Goal: Contribute content: Contribute content

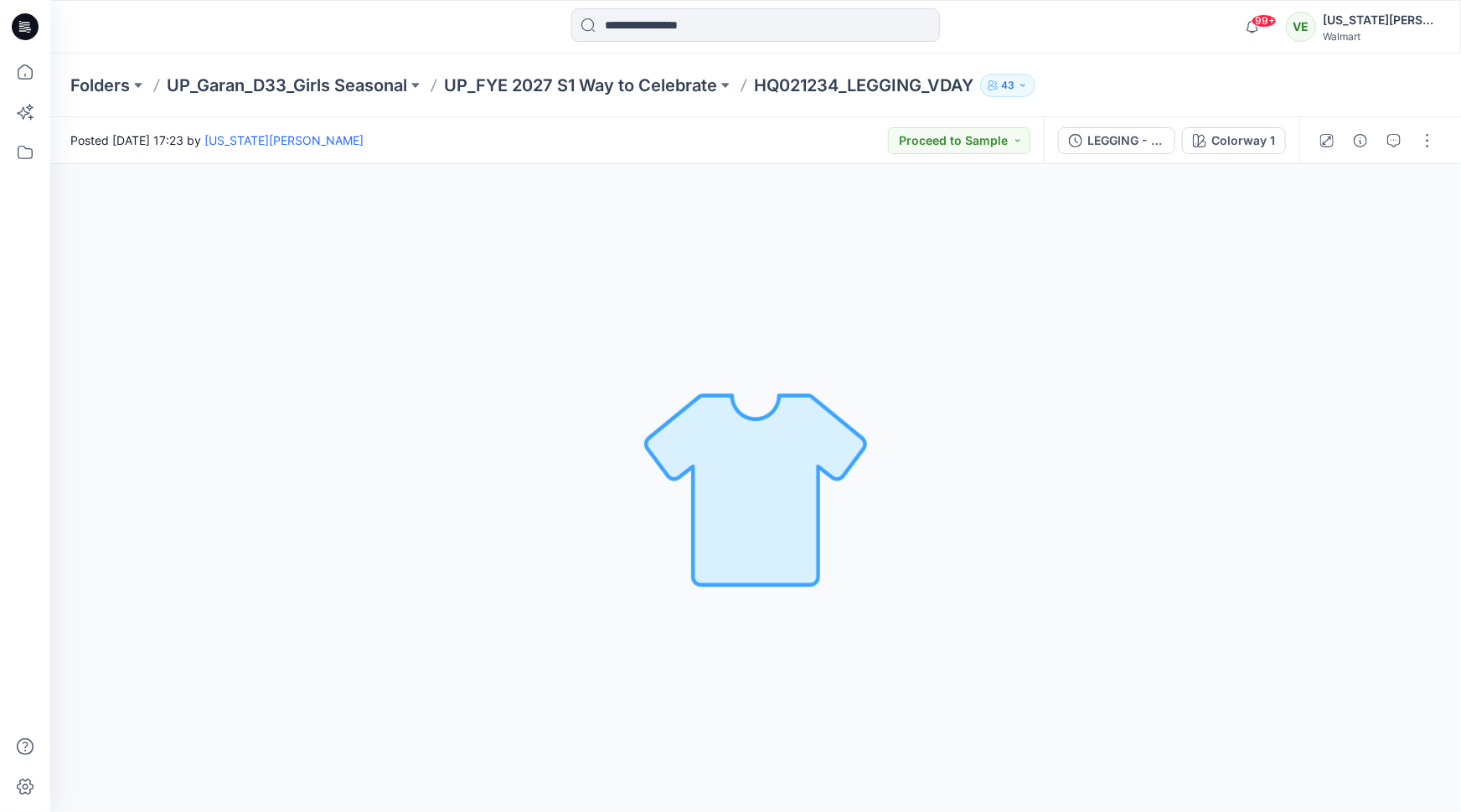
click at [1418, 172] on div "Colorway 1 Loading... Material Properties Loading..." at bounding box center [756, 488] width 1410 height 648
click at [1422, 142] on button "button" at bounding box center [1427, 141] width 27 height 27
click at [1117, 223] on div "Colorway 1 Loading... Material Properties Loading..." at bounding box center [756, 488] width 1410 height 648
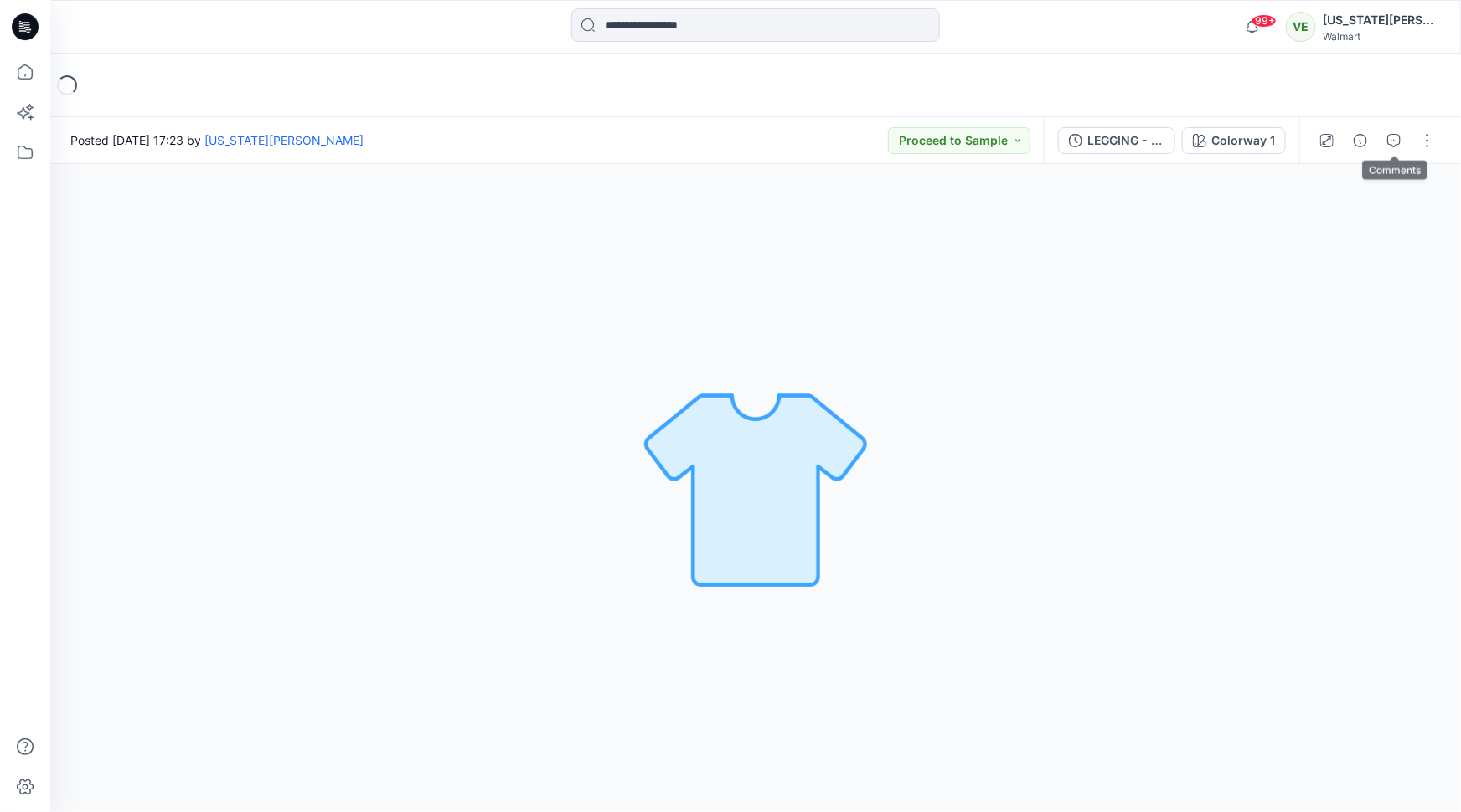
click at [1413, 143] on div at bounding box center [1377, 140] width 155 height 47
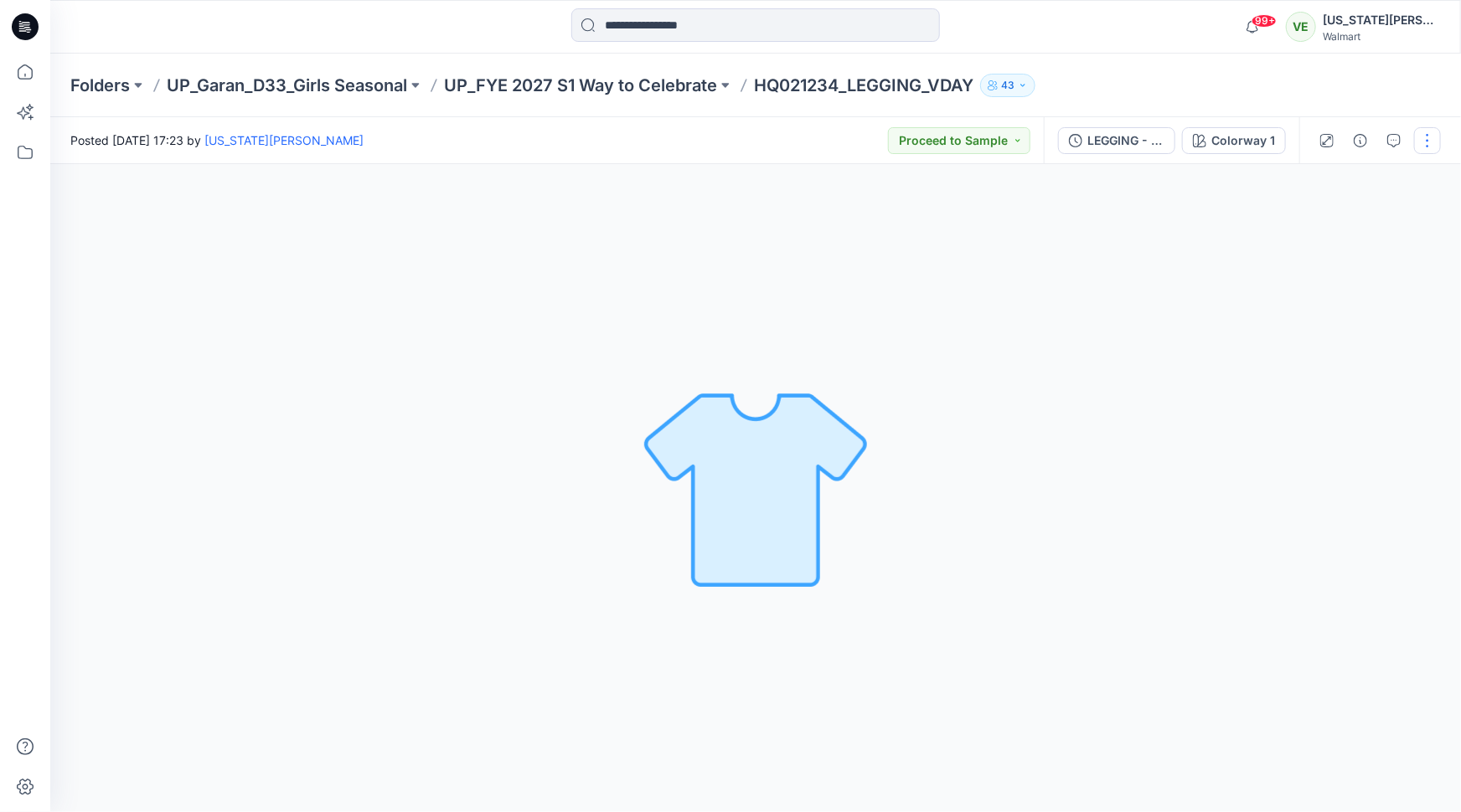
click at [1416, 143] on button "button" at bounding box center [1427, 141] width 27 height 27
click at [1349, 219] on button "Edit" at bounding box center [1357, 226] width 154 height 31
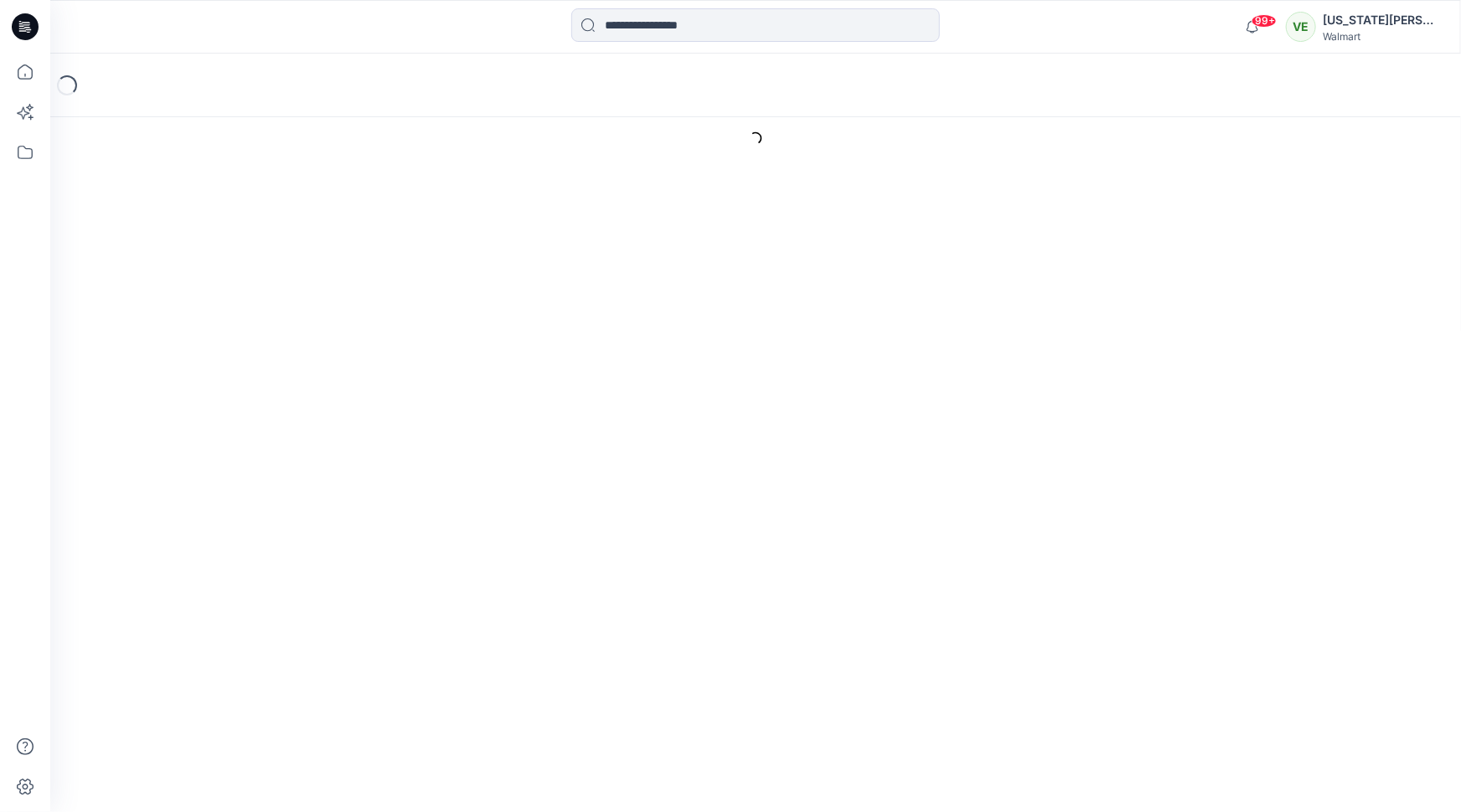
type input "**********"
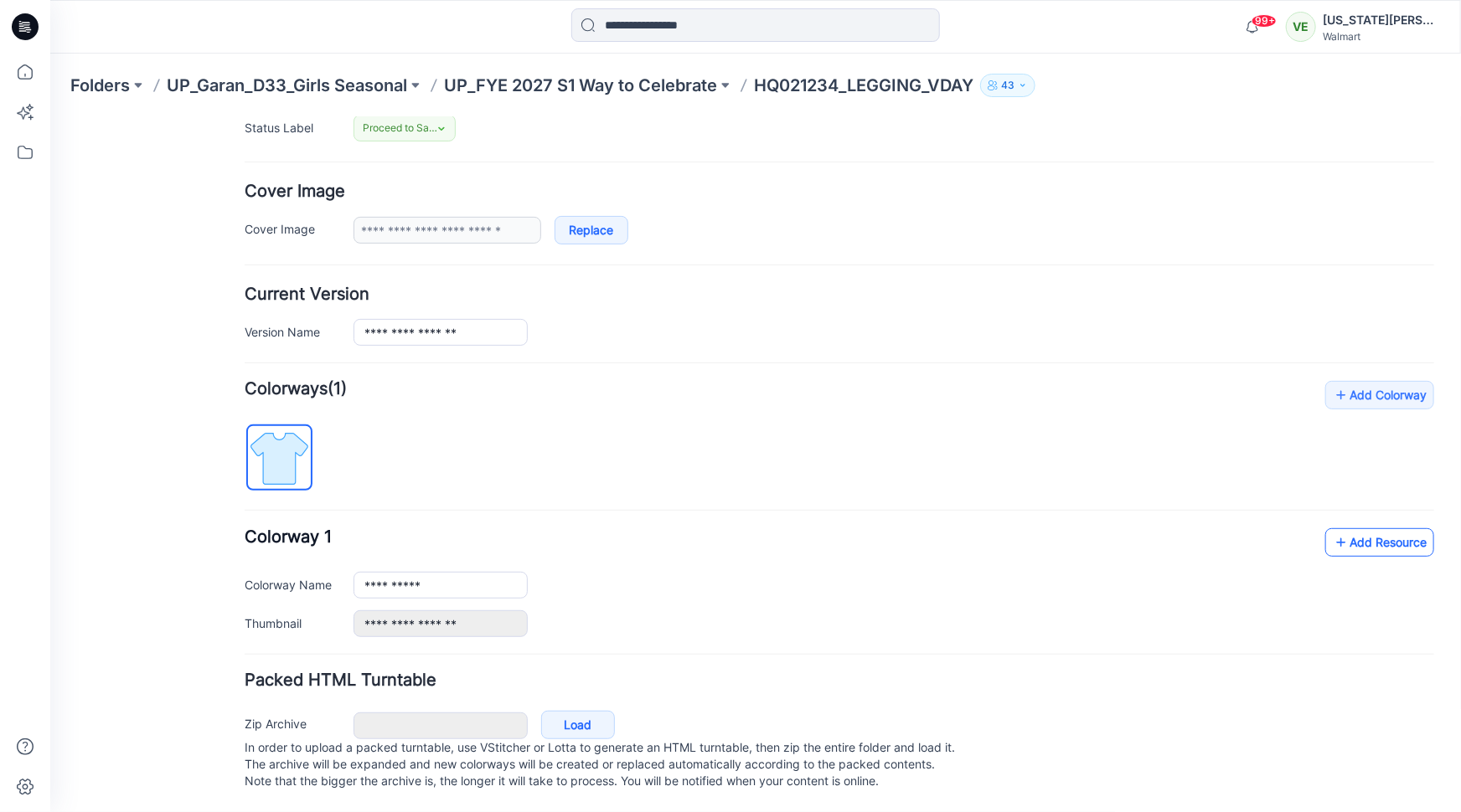
click at [1369, 528] on link "Add Resource" at bounding box center [1379, 542] width 109 height 28
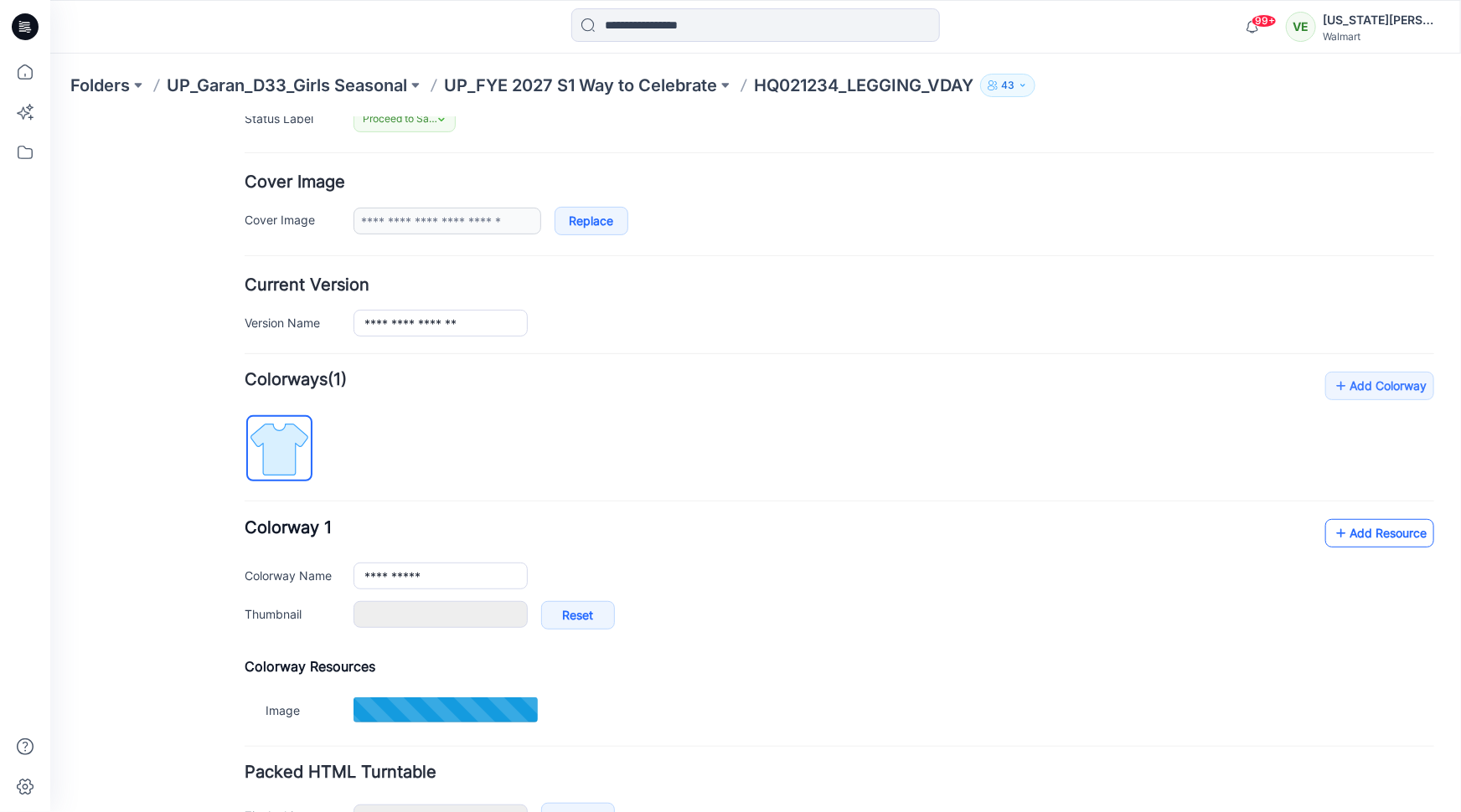
click at [1341, 528] on link "Add Resource" at bounding box center [1379, 532] width 109 height 28
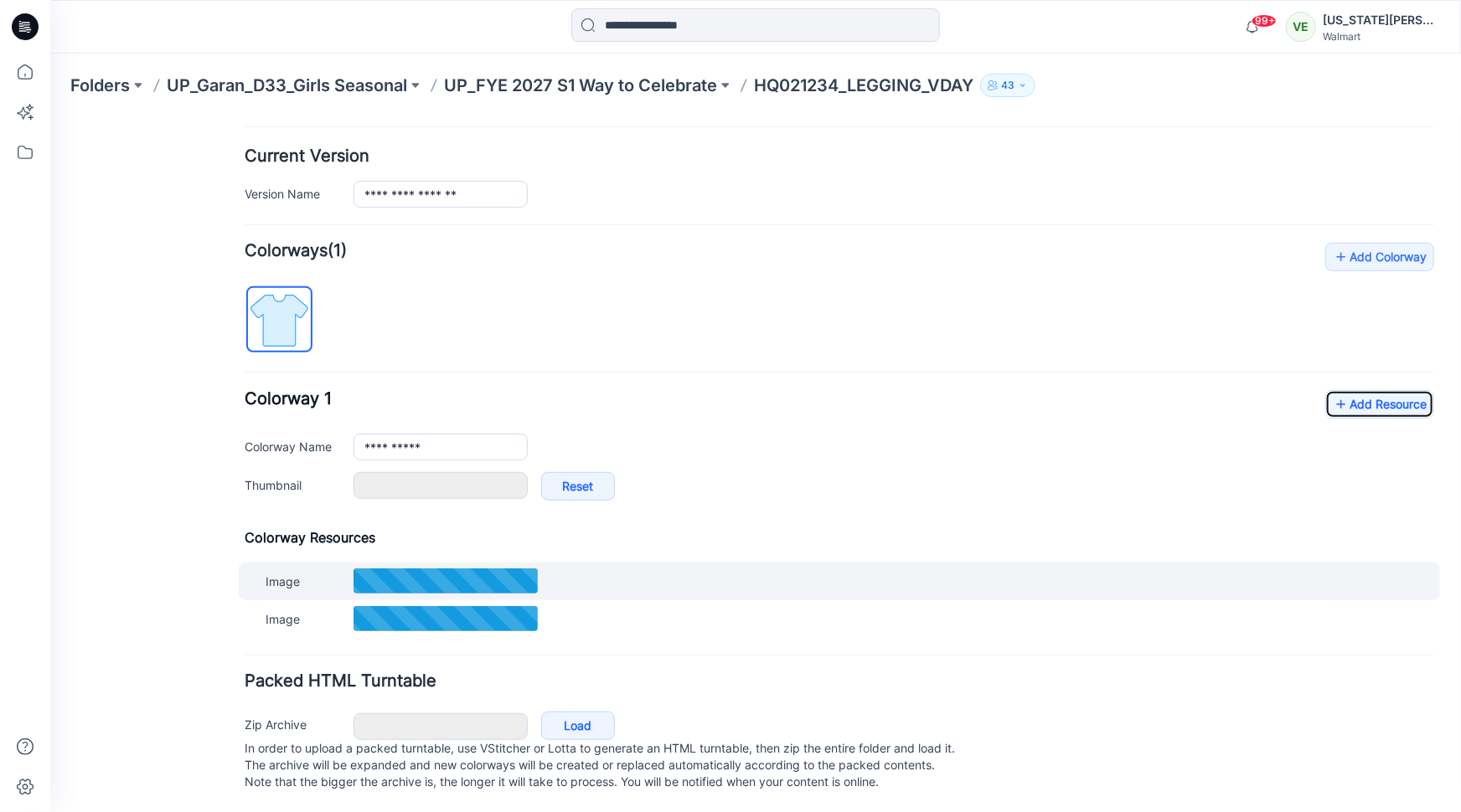
scroll to position [404, 0]
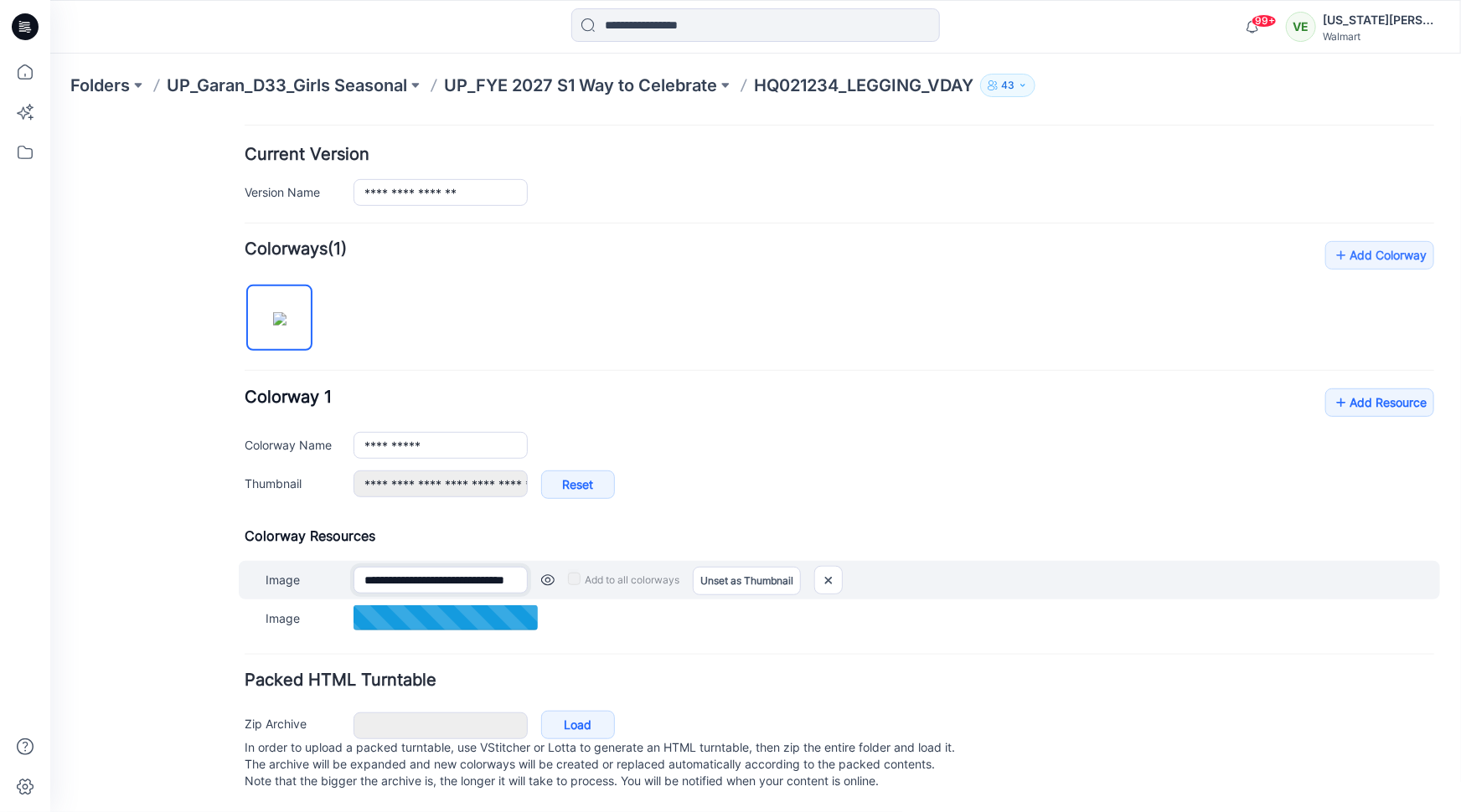
click at [411, 566] on input "**********" at bounding box center [439, 579] width 175 height 27
click at [817, 565] on img at bounding box center [828, 578] width 27 height 27
type input "**********"
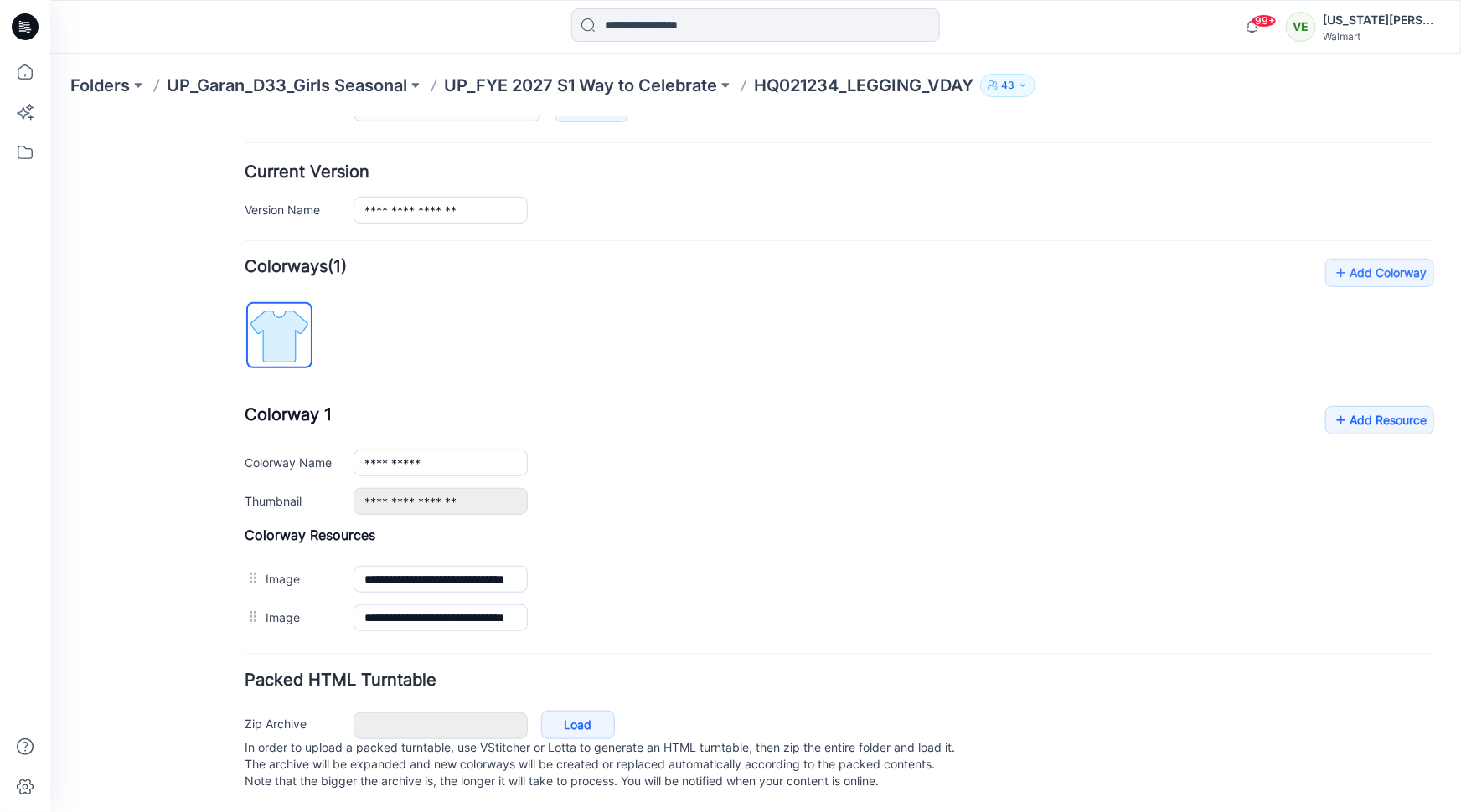
scroll to position [352, 0]
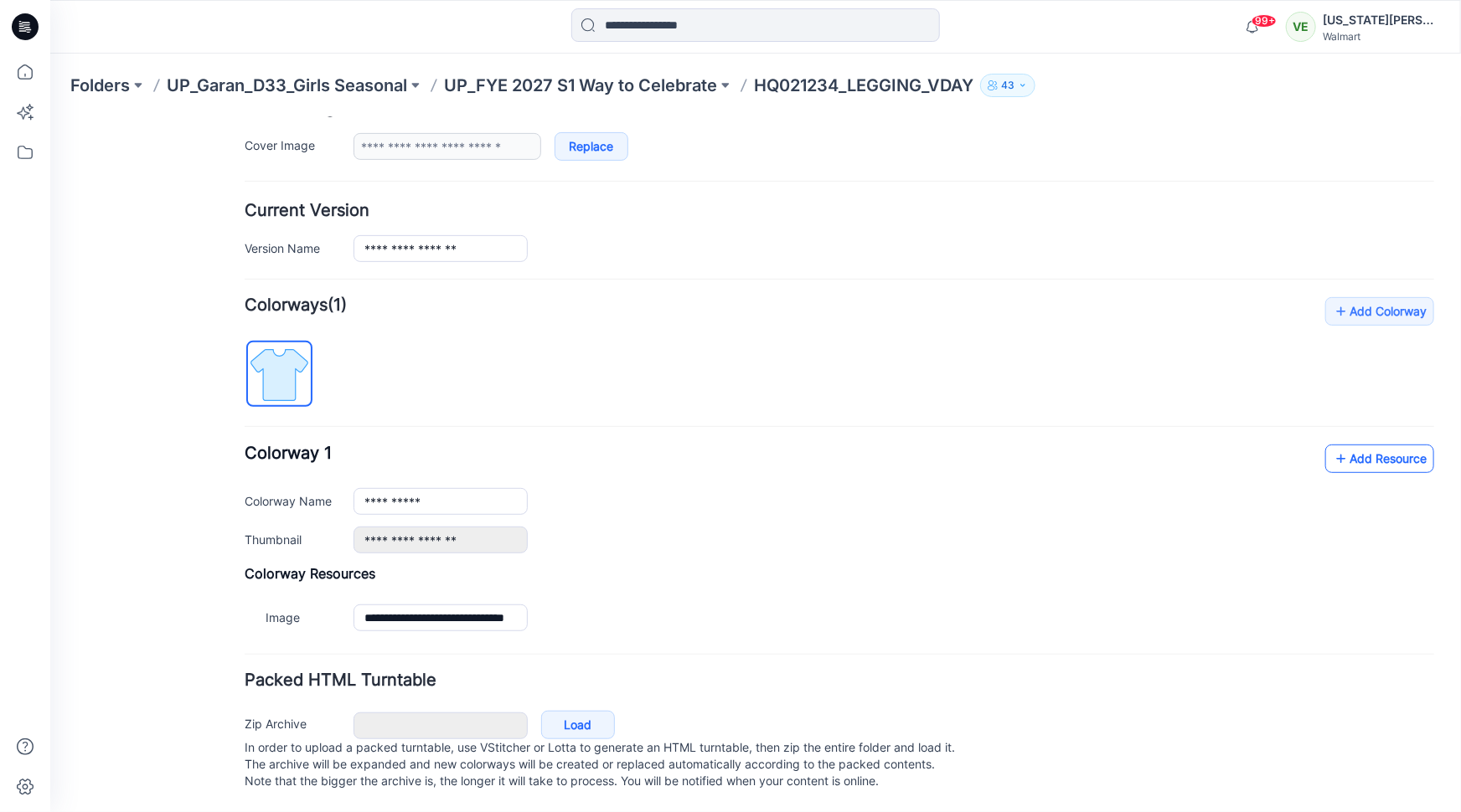
click at [1356, 444] on link "Add Resource" at bounding box center [1379, 458] width 109 height 28
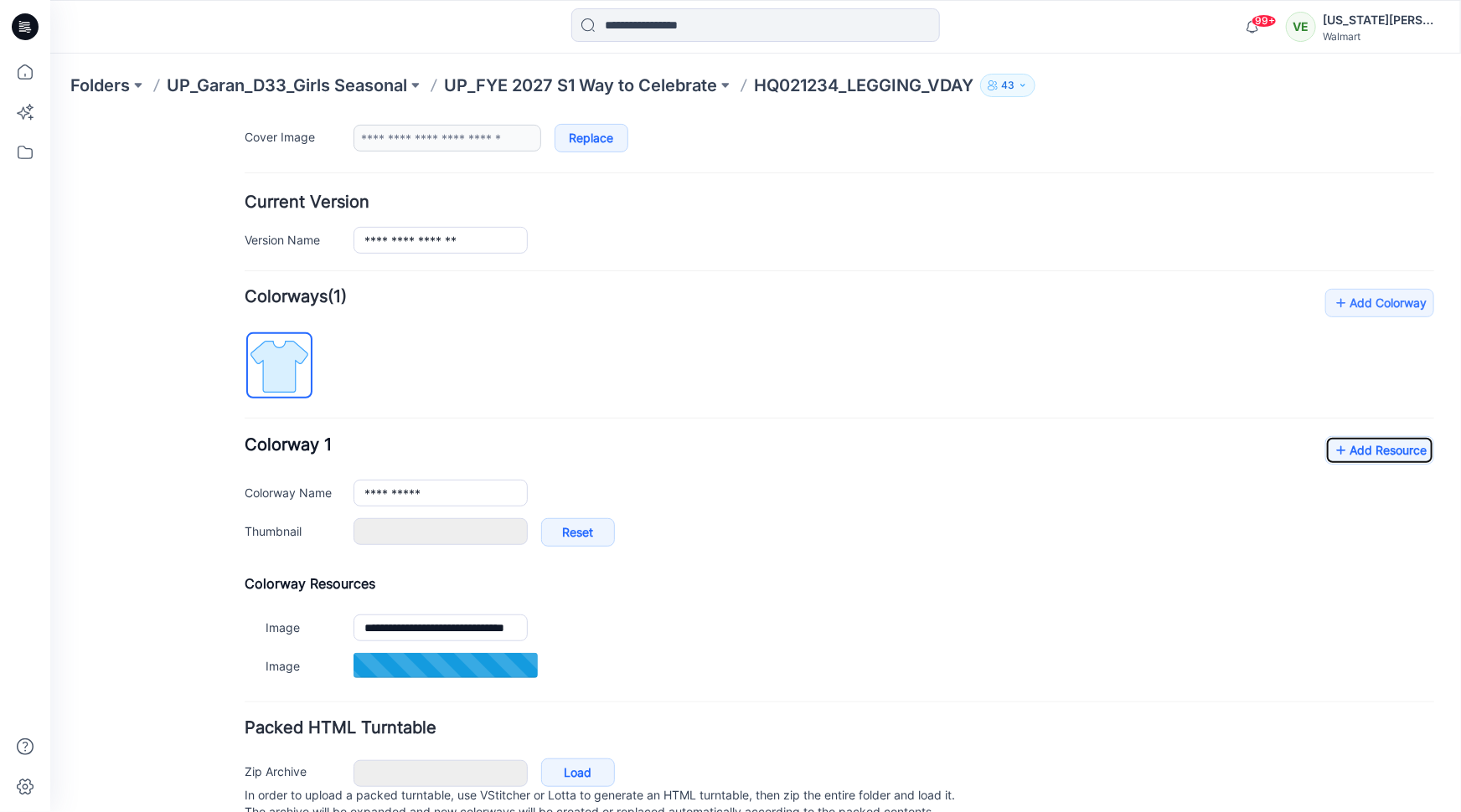
type input "**********"
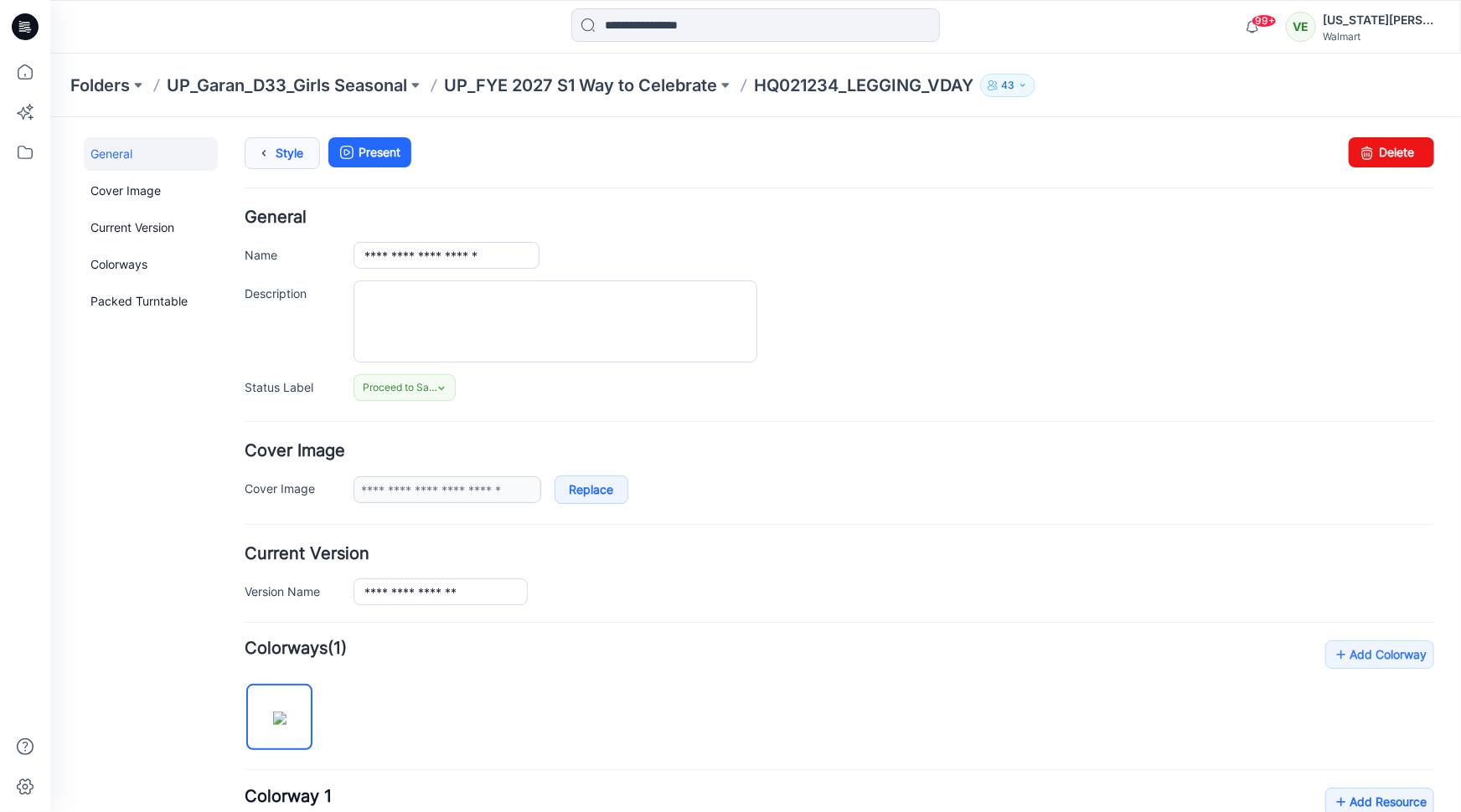
click at [289, 162] on link "Style" at bounding box center [281, 152] width 75 height 32
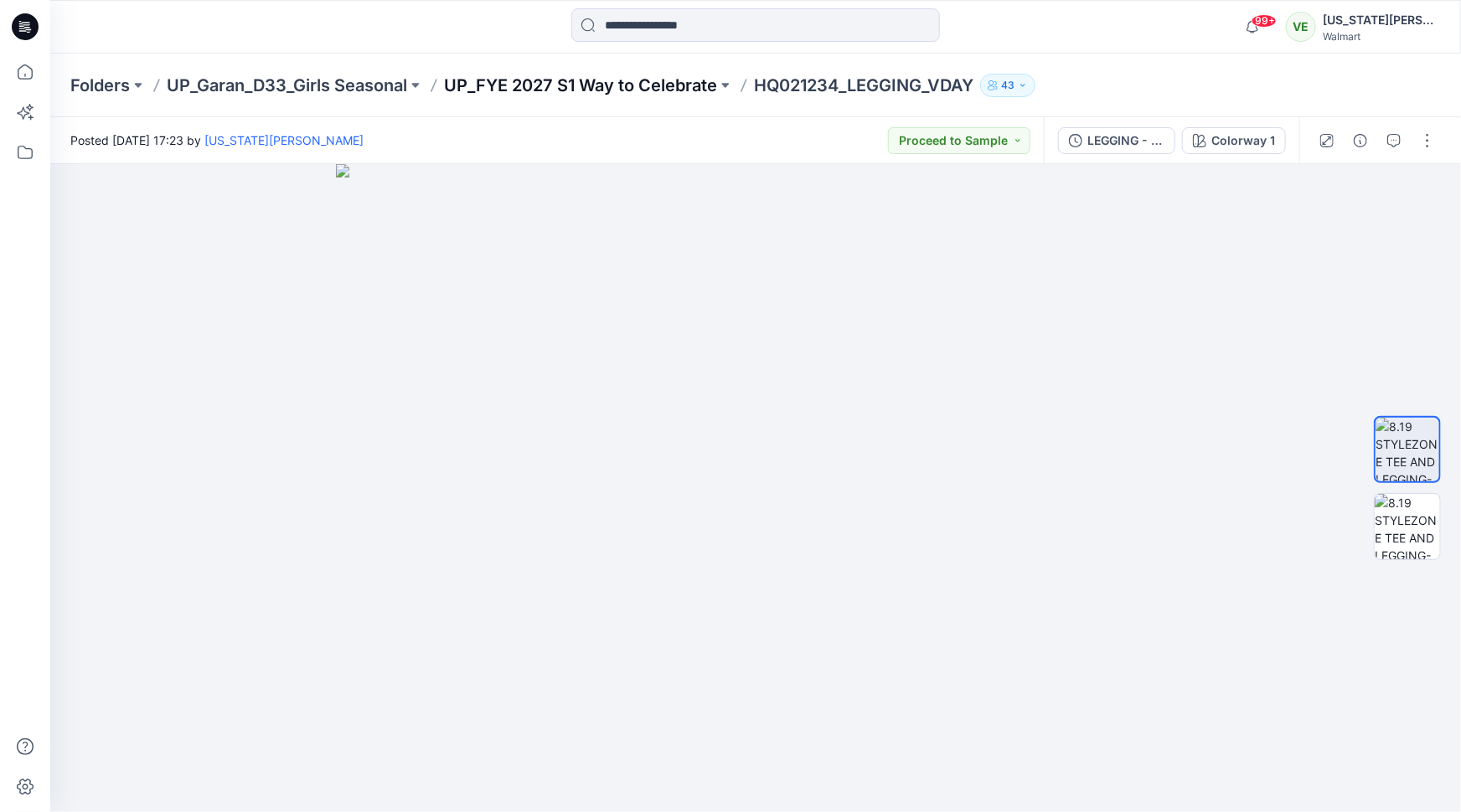
click at [640, 97] on p "UP_FYE 2027 S1 Way to Celebrate" at bounding box center [580, 85] width 273 height 23
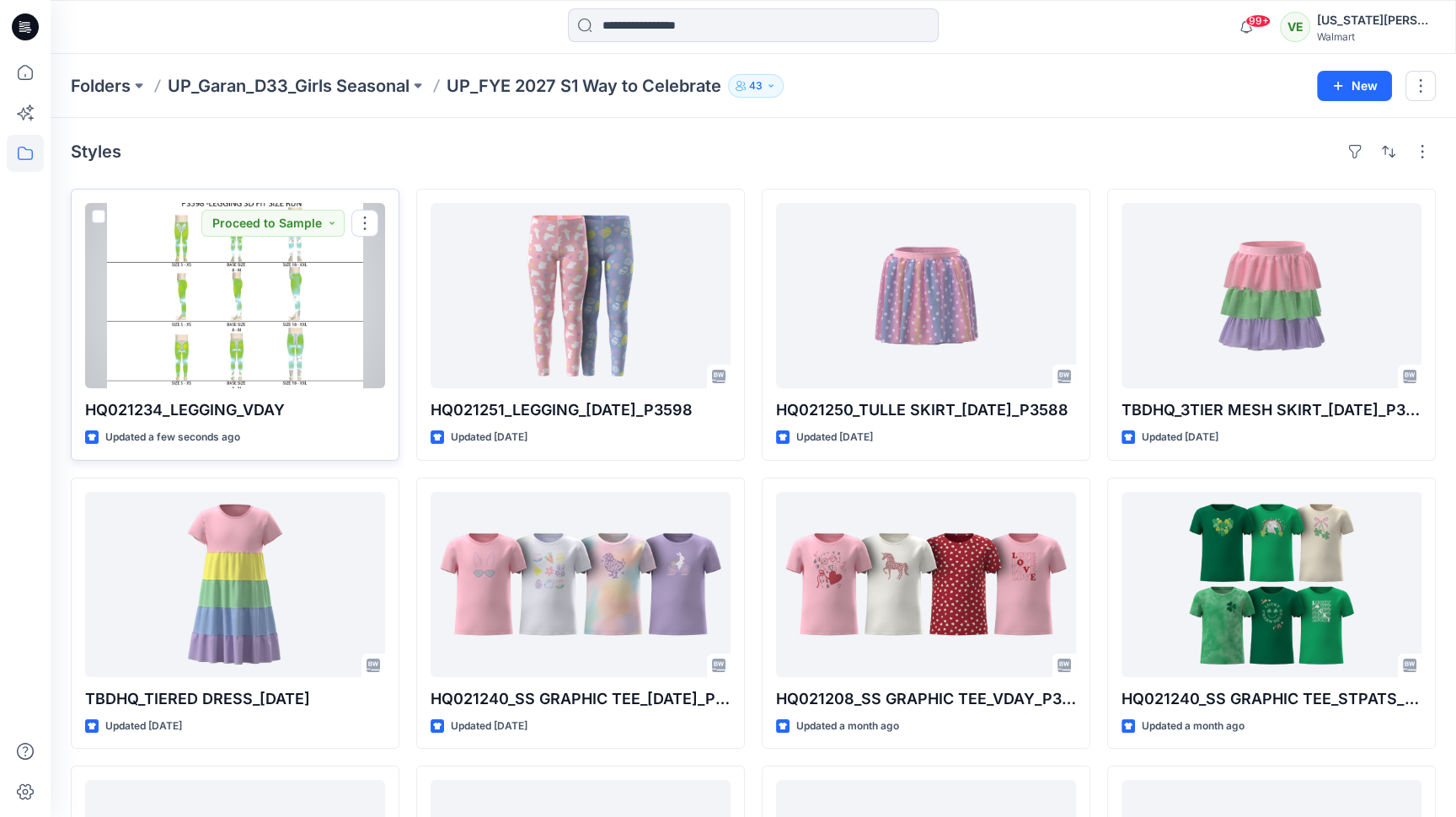
click at [209, 319] on div at bounding box center [235, 296] width 300 height 185
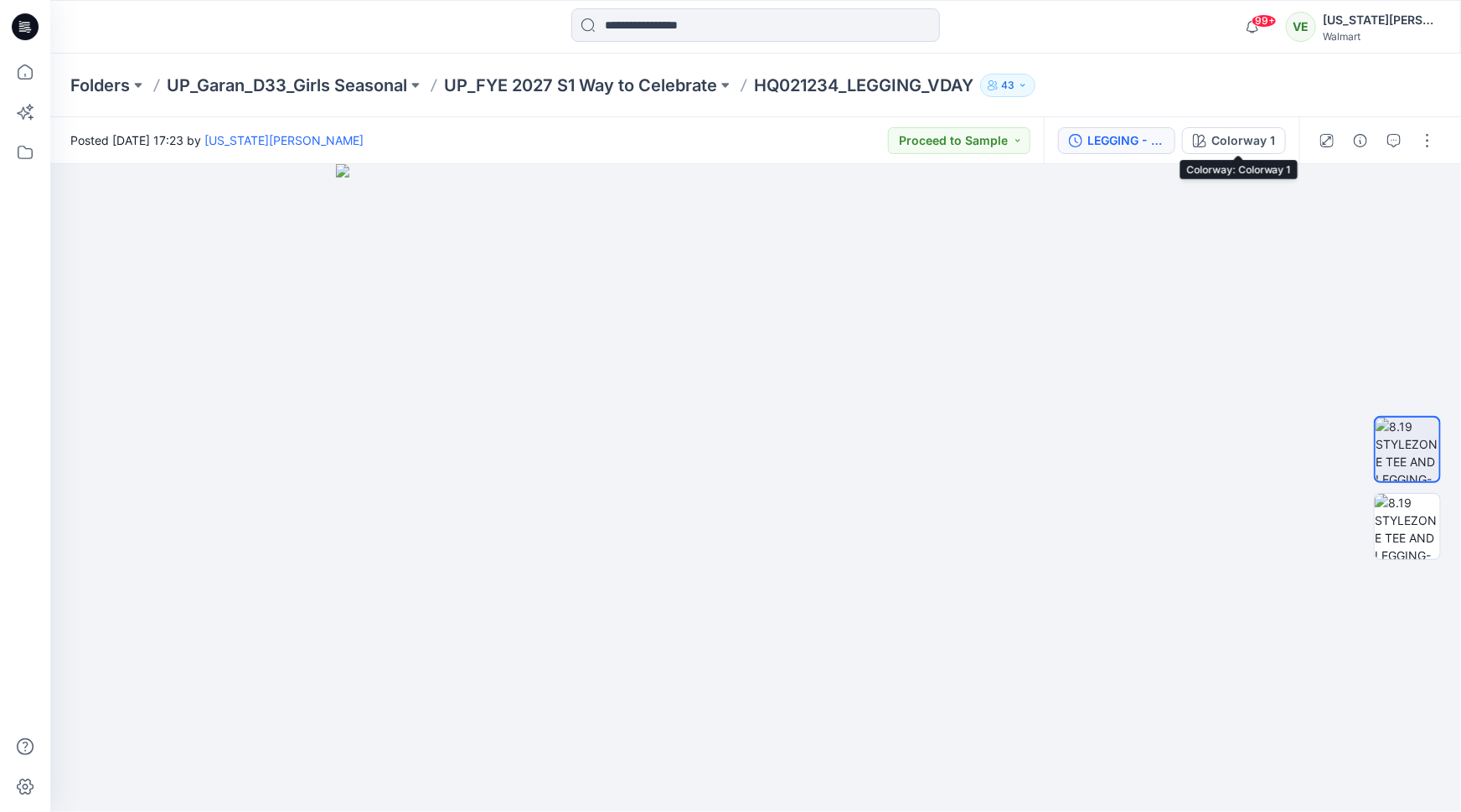
click at [1146, 129] on button "LEGGING - GRADING" at bounding box center [1116, 141] width 117 height 27
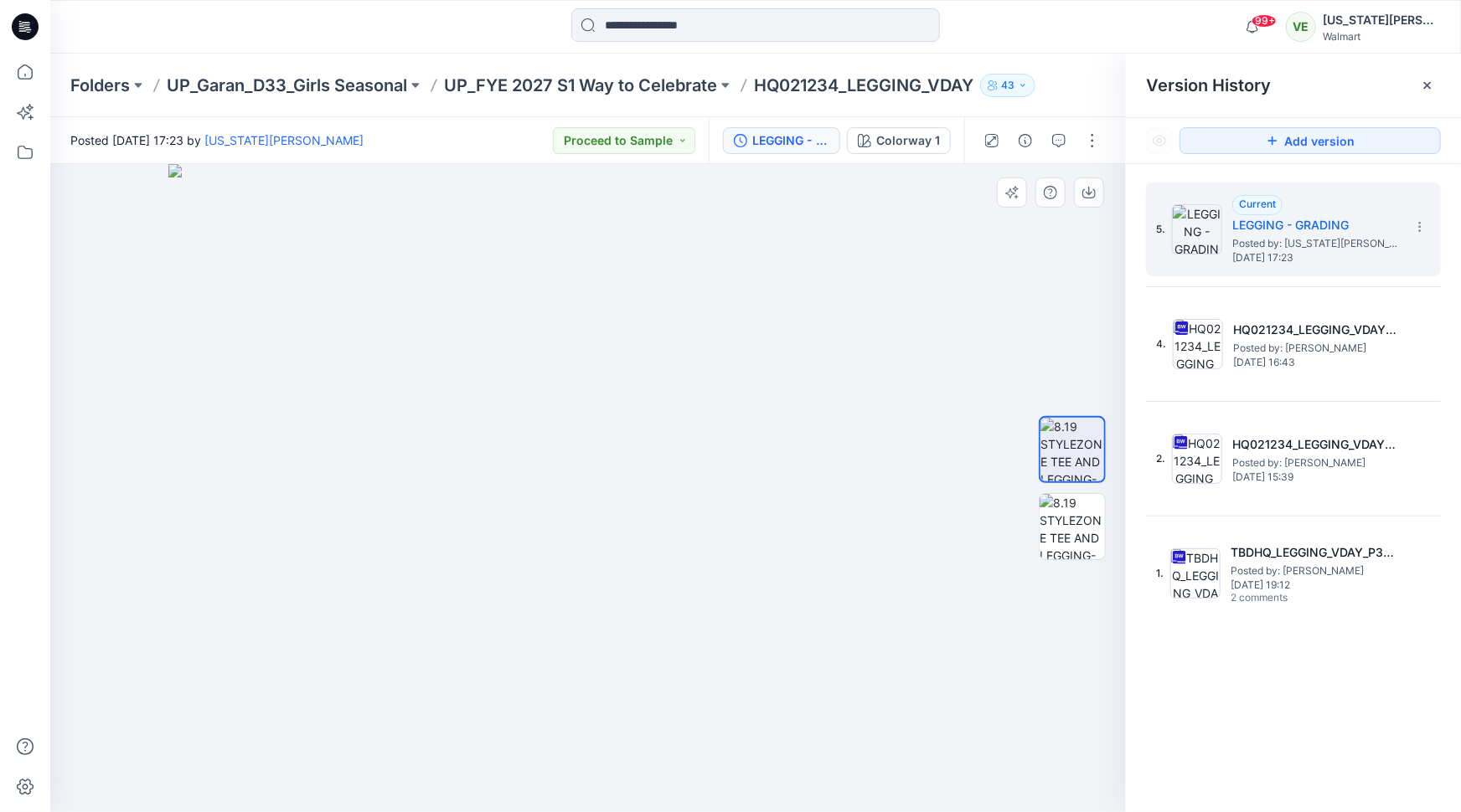
click at [1022, 395] on div at bounding box center [1072, 488] width 107 height 419
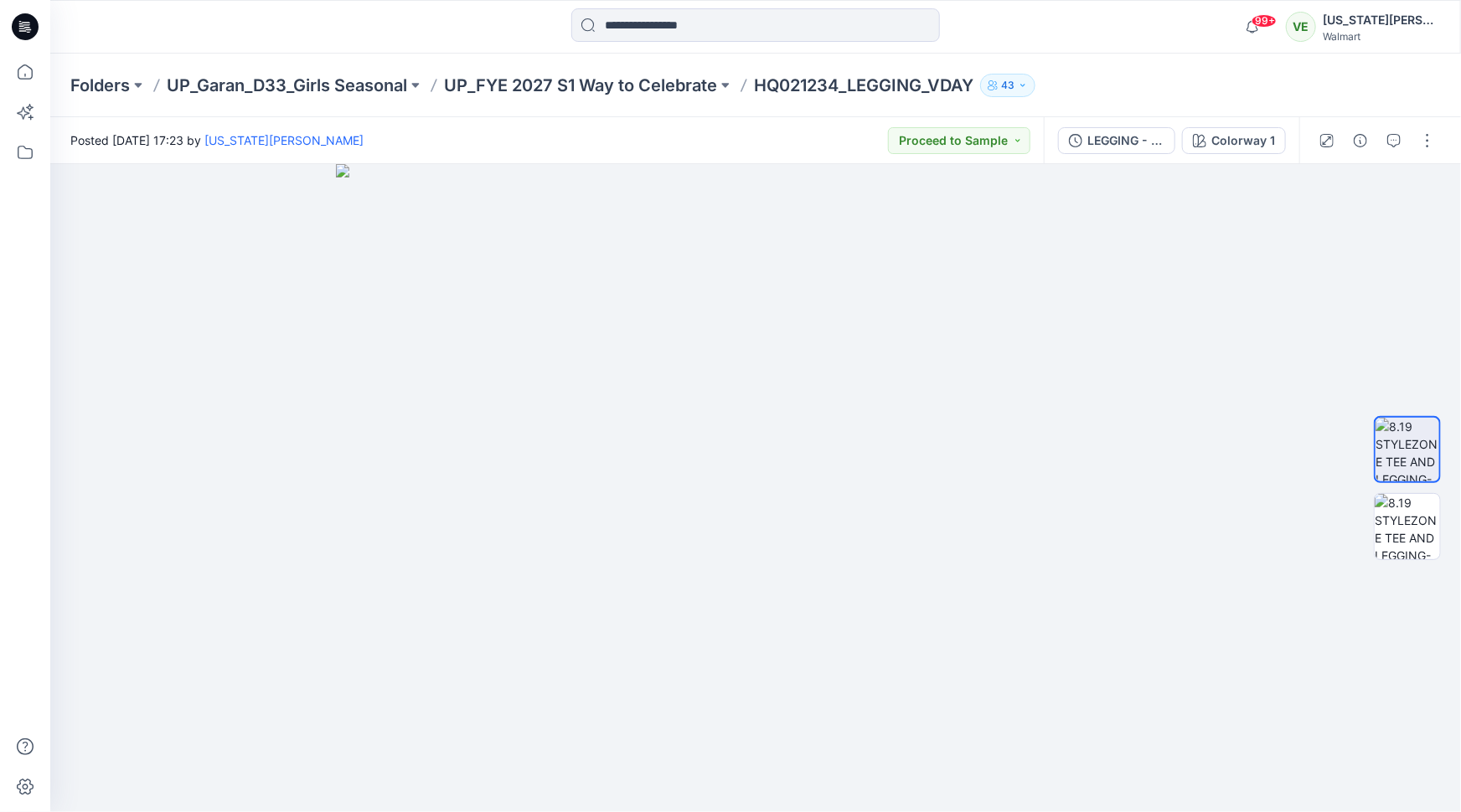
click at [650, 98] on div "Folders UP_Garan_D33_Girls Seasonal UP_FYE 2027 S1 Way to Celebrate HQ021234_LE…" at bounding box center [756, 86] width 1410 height 64
click at [649, 79] on p "UP_FYE 2027 S1 Way to Celebrate" at bounding box center [580, 85] width 273 height 23
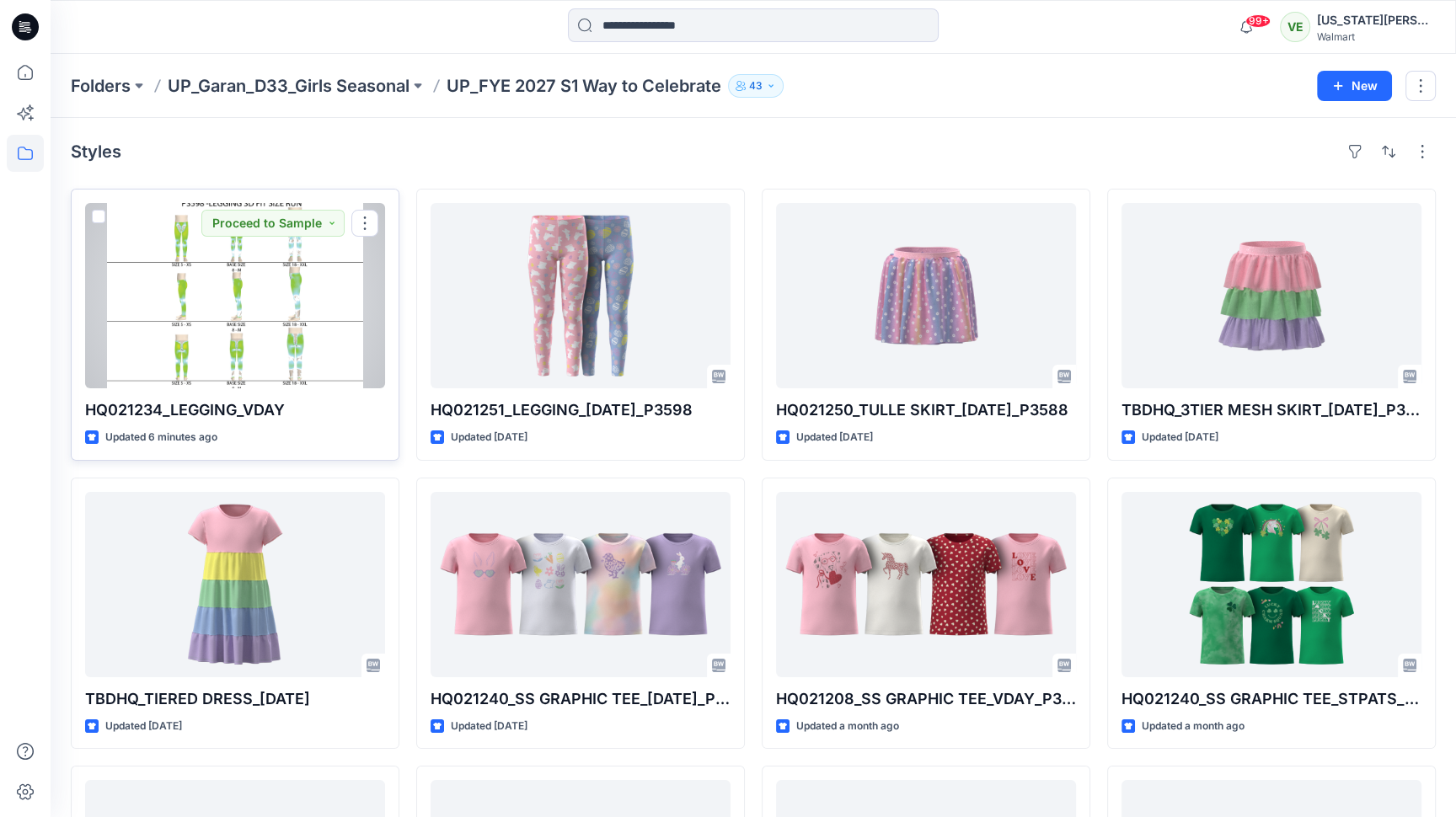
click at [288, 366] on div at bounding box center [235, 296] width 300 height 185
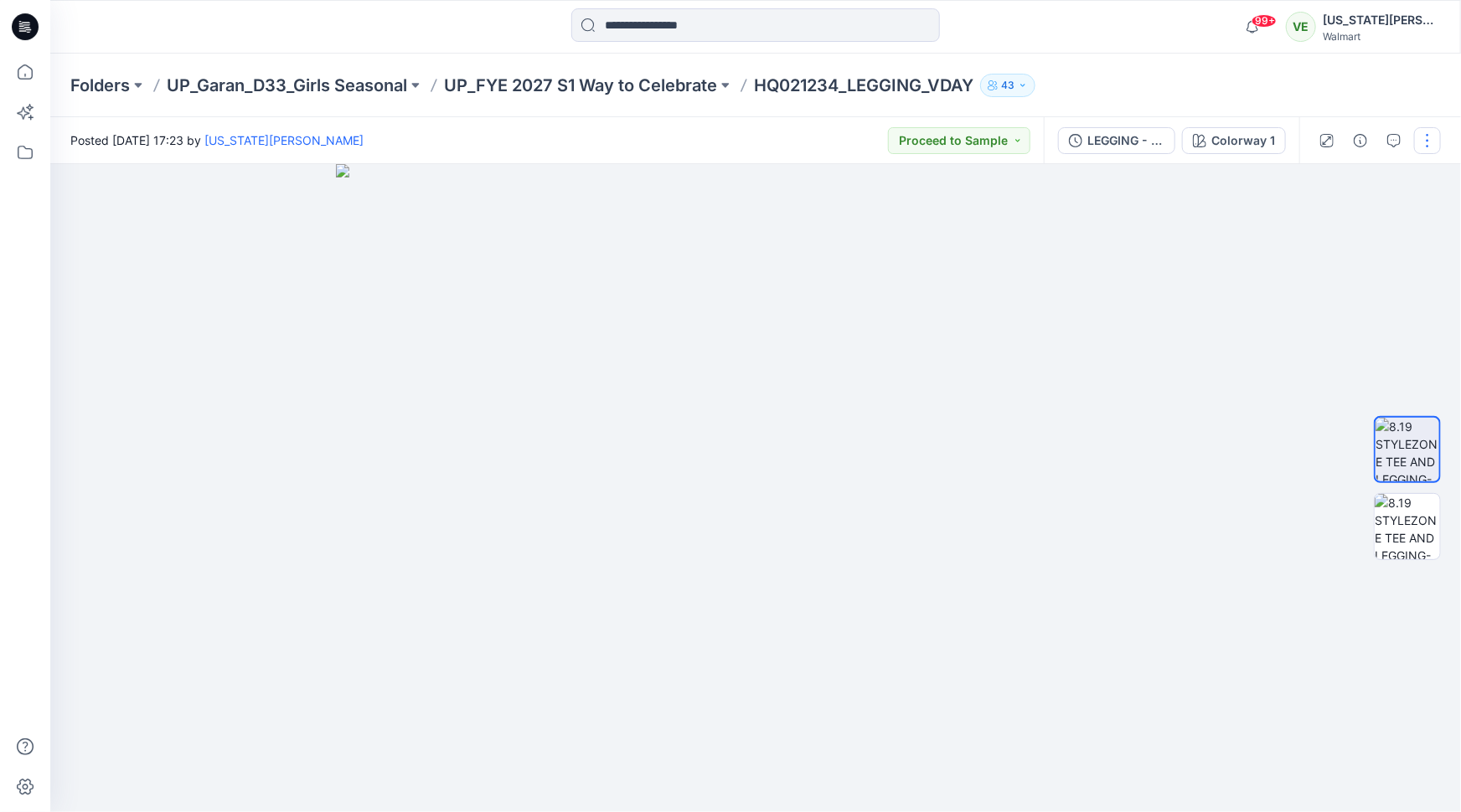
click at [1426, 140] on button "button" at bounding box center [1427, 141] width 27 height 27
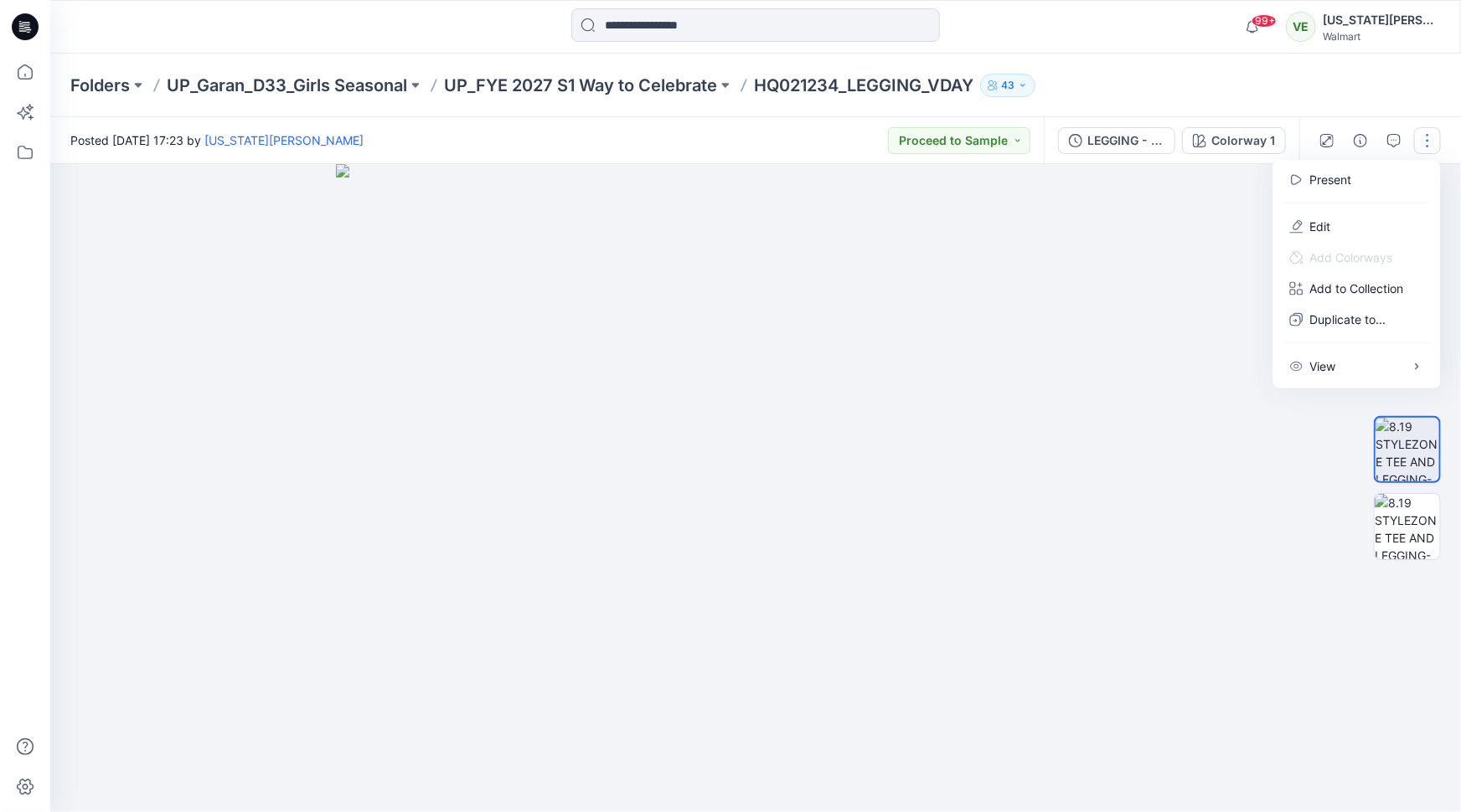
click at [1224, 430] on div at bounding box center [756, 488] width 1410 height 648
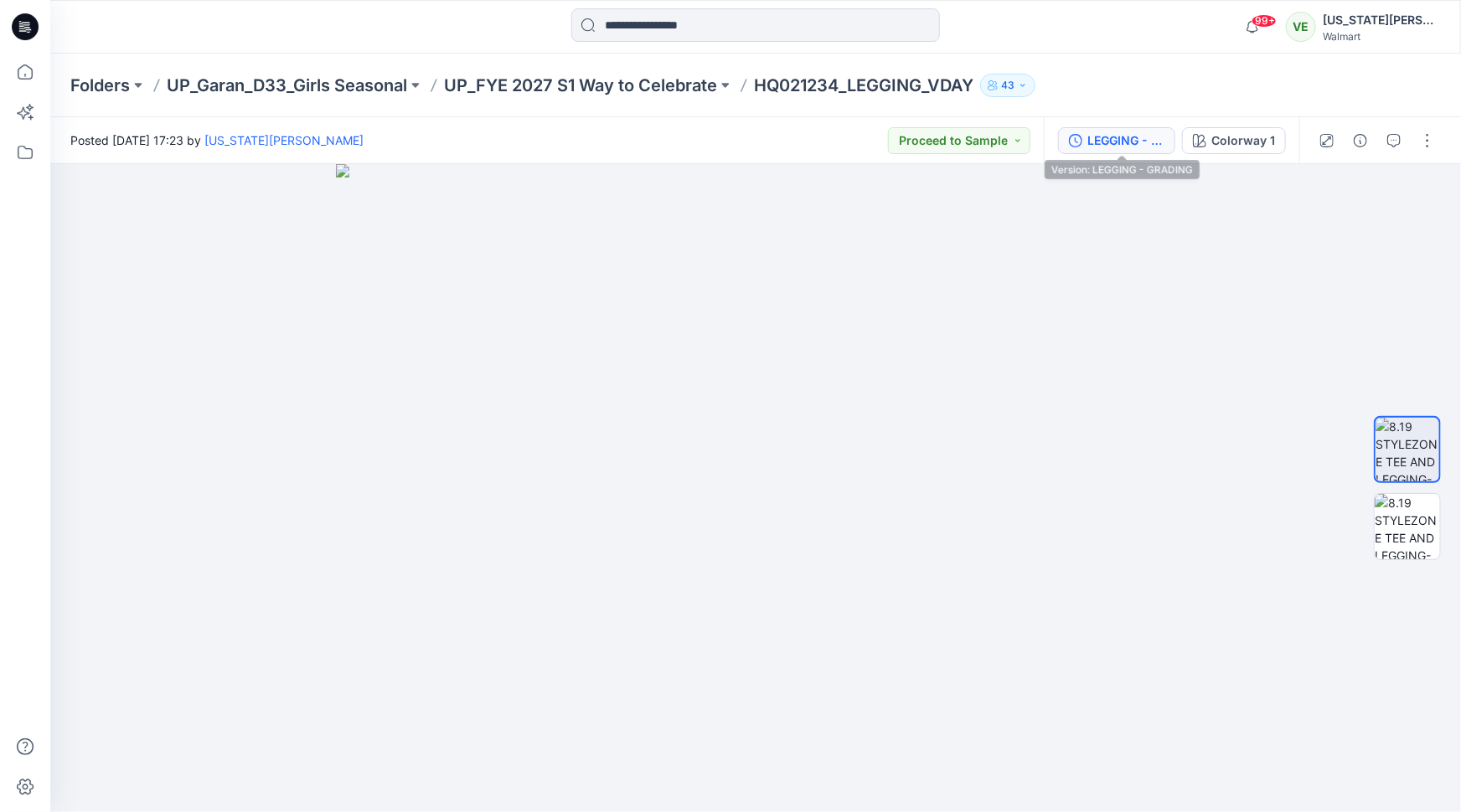
click at [1115, 142] on div "LEGGING - GRADING" at bounding box center [1125, 140] width 77 height 19
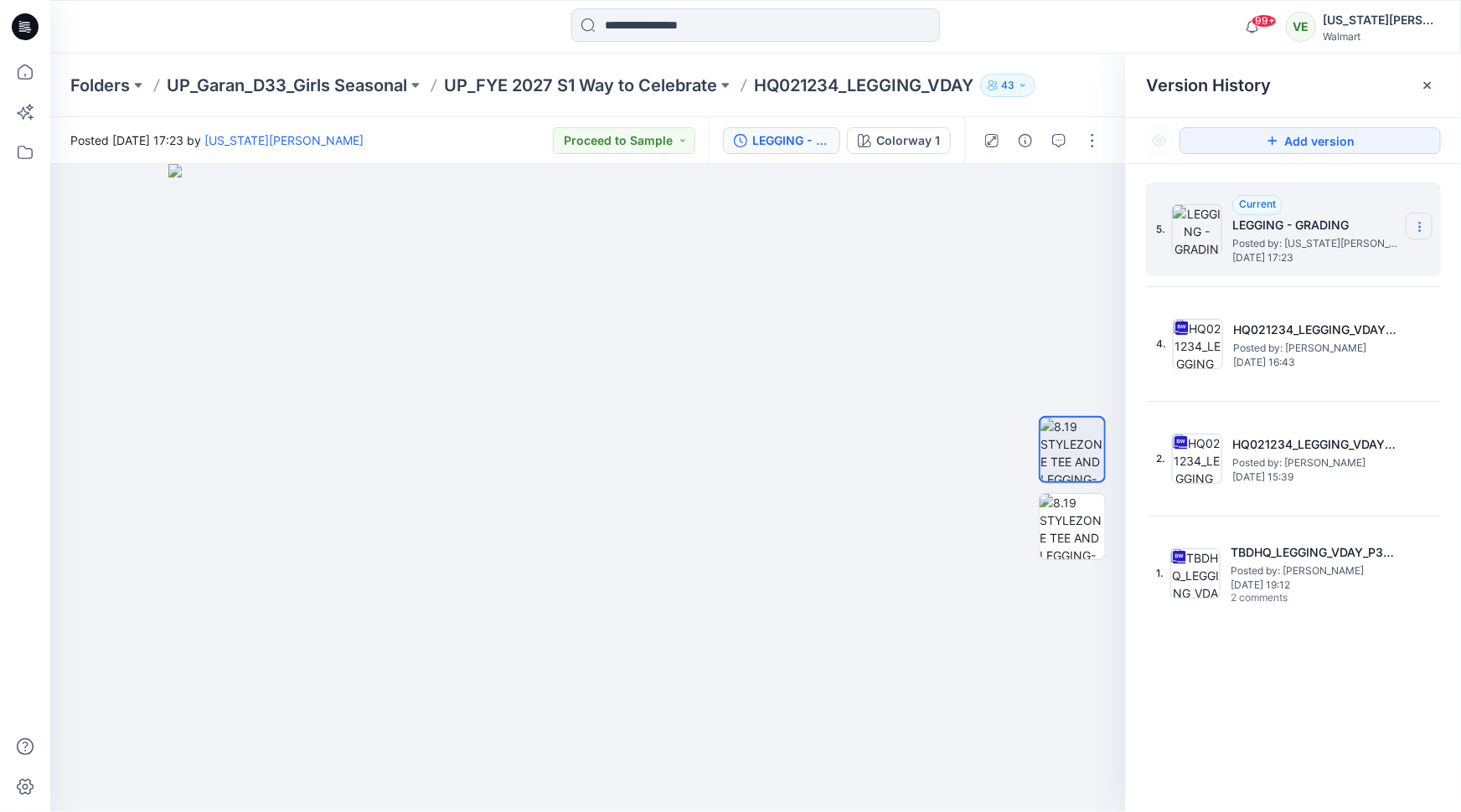
click at [1412, 225] on section at bounding box center [1419, 226] width 27 height 27
click at [1323, 341] on span "Delete Version" at bounding box center [1304, 333] width 78 height 20
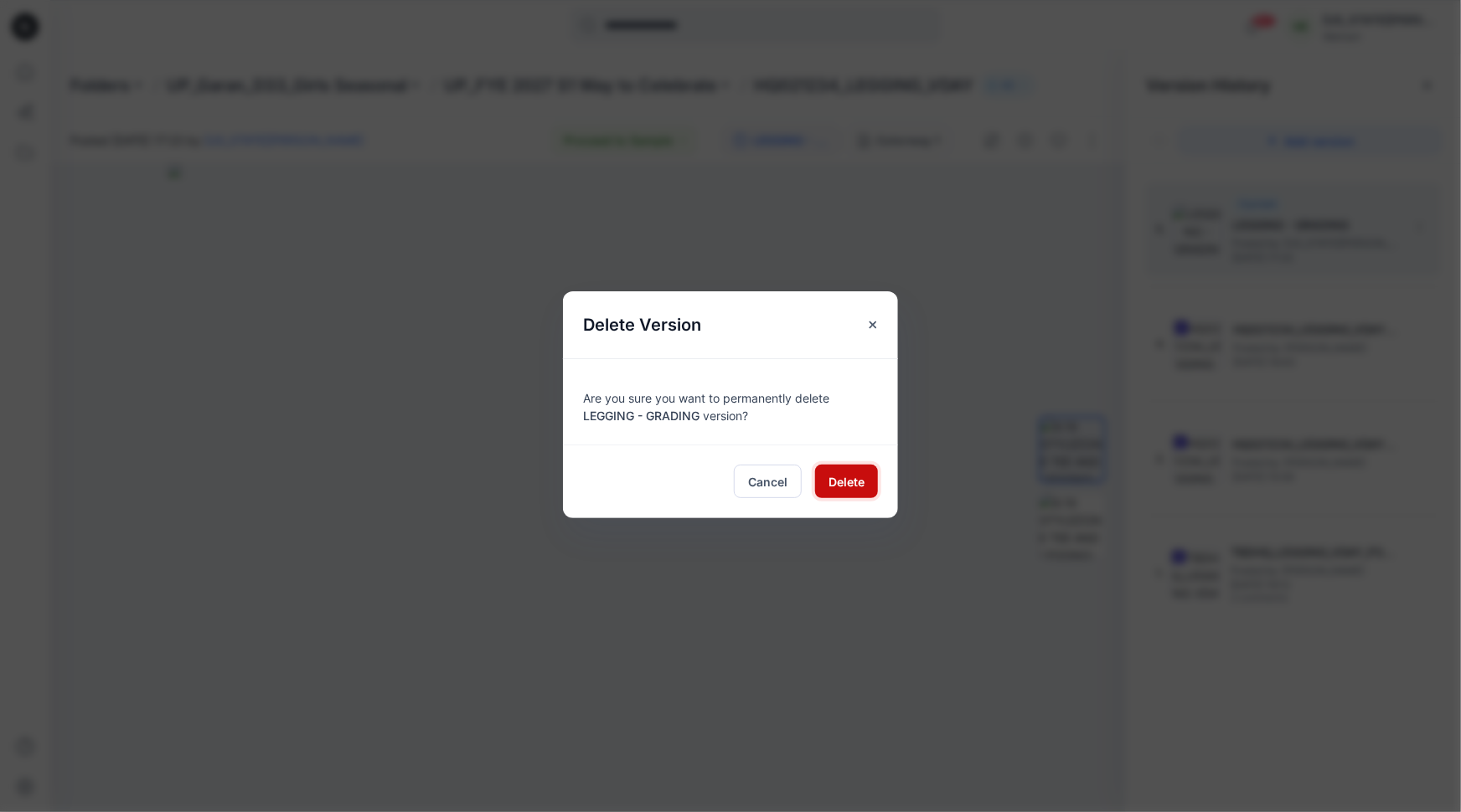
click at [843, 476] on span "Delete" at bounding box center [846, 482] width 36 height 18
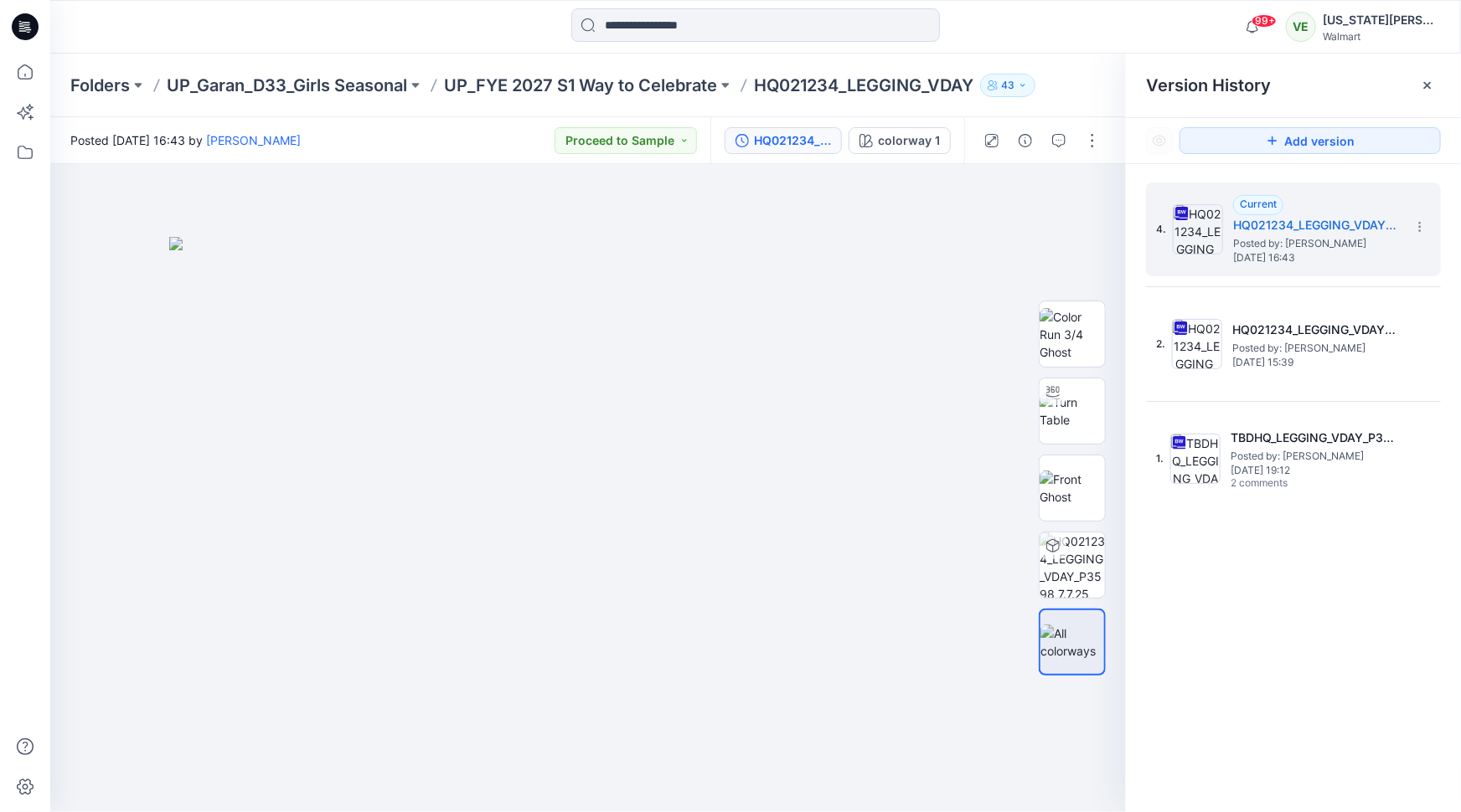
click at [879, 71] on div "Folders UP_Garan_D33_Girls Seasonal UP_FYE 2027 S1 Way to Celebrate HQ021234_LE…" at bounding box center [756, 86] width 1410 height 64
click at [879, 79] on p "HQ021234_LEGGING_VDAY" at bounding box center [864, 85] width 220 height 23
copy div "HQ021234_LEGGING_VDAY 43"
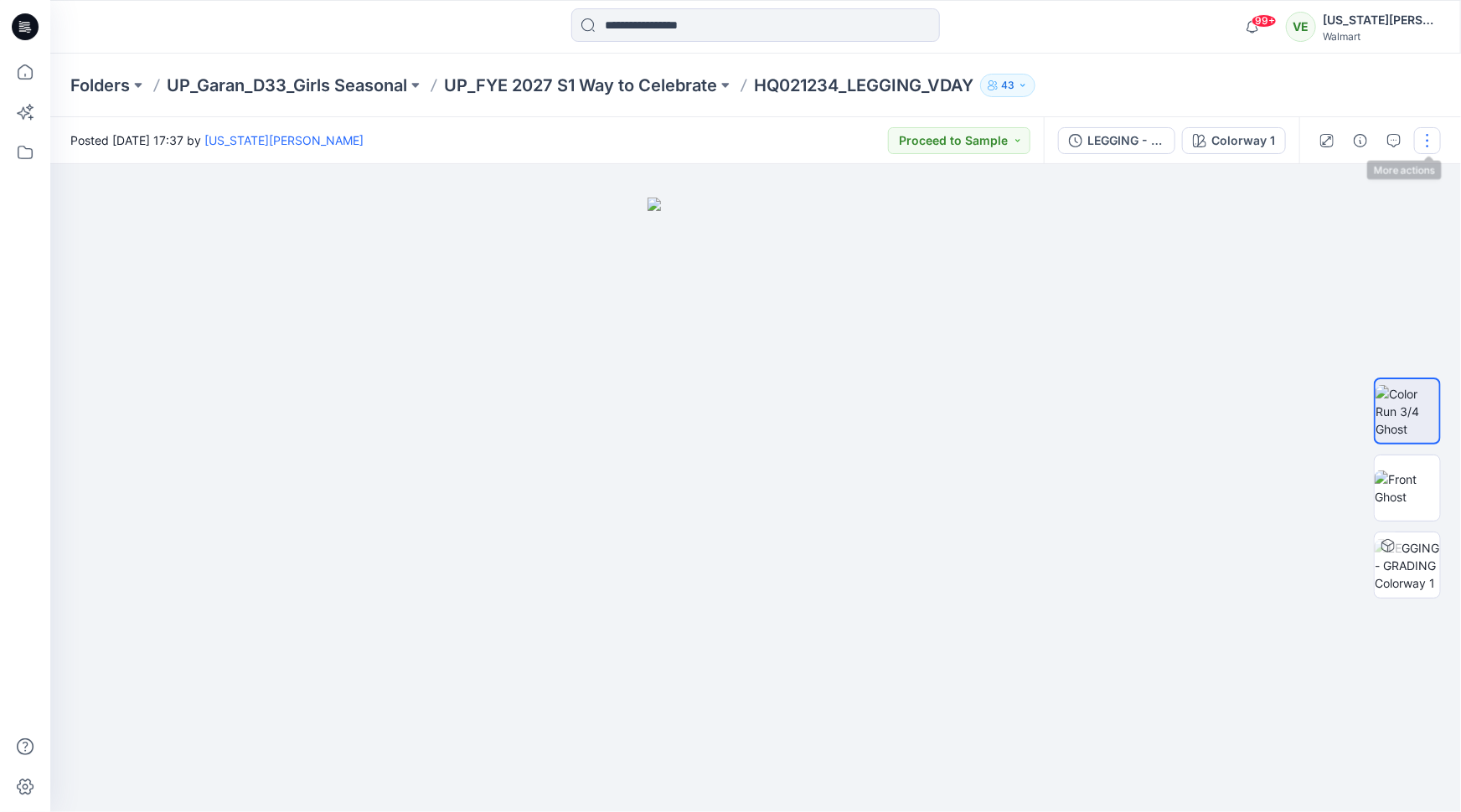
click at [1426, 149] on button "button" at bounding box center [1427, 141] width 27 height 27
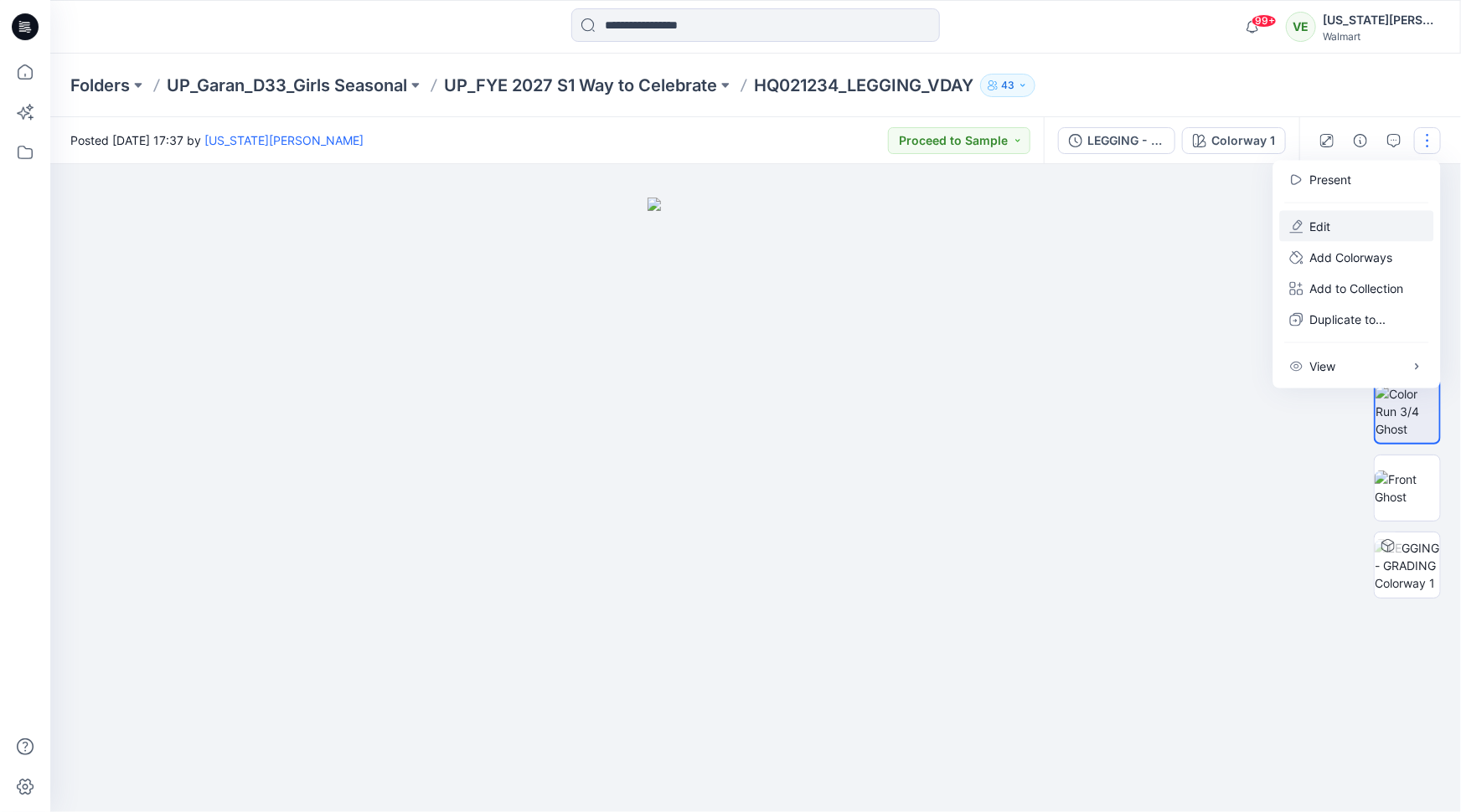
click at [1337, 228] on button "Edit" at bounding box center [1357, 226] width 154 height 31
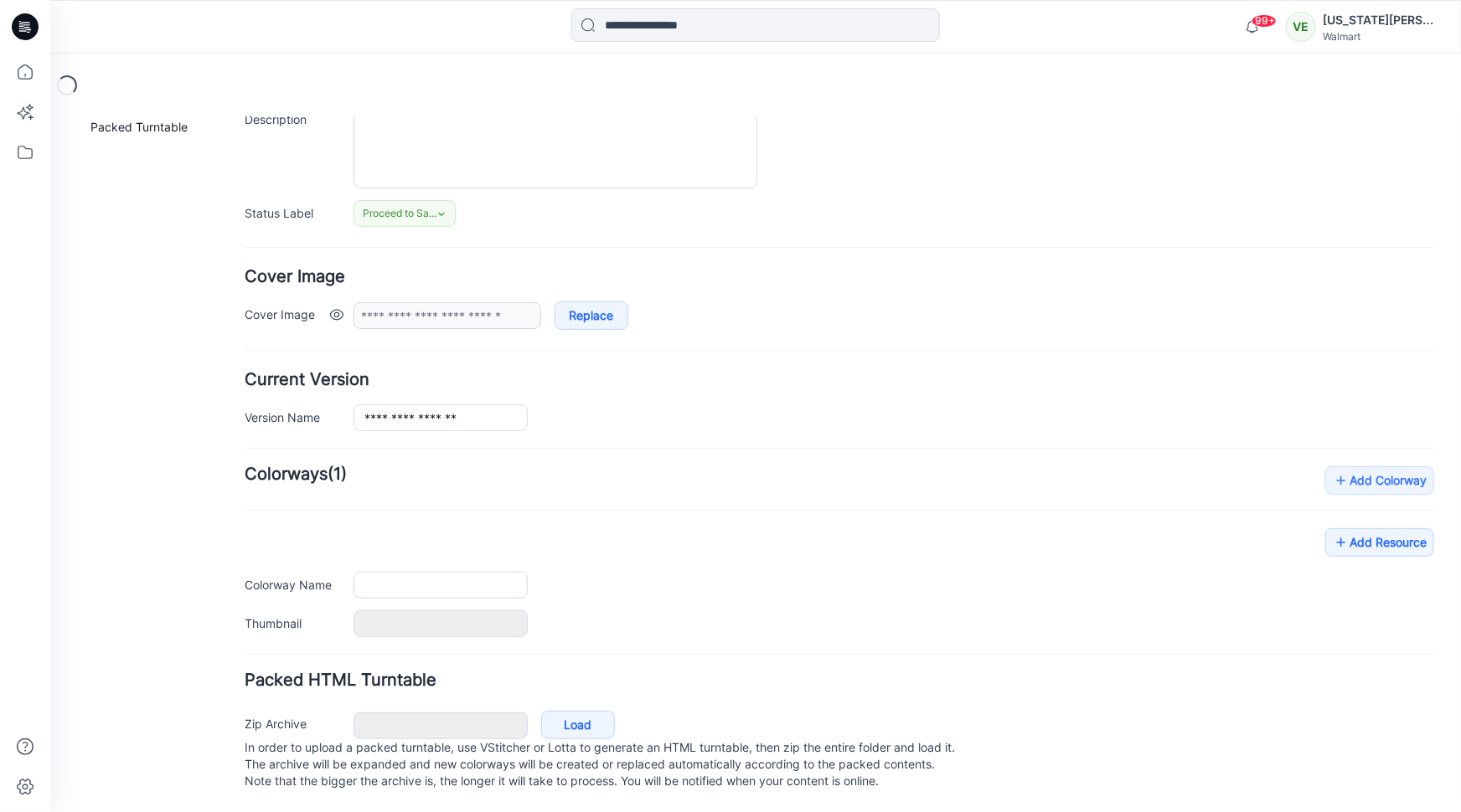
type input "**********"
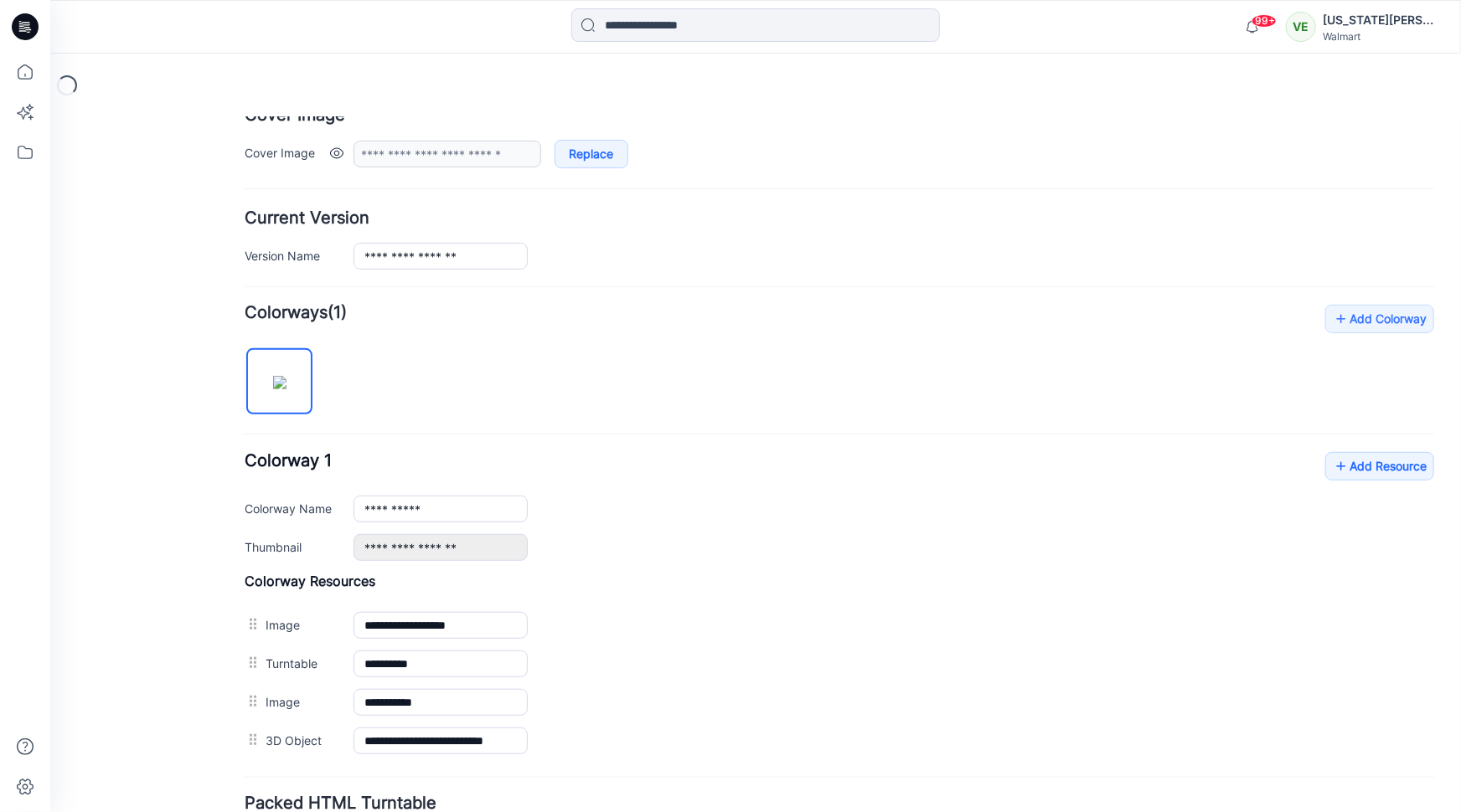
scroll to position [383, 0]
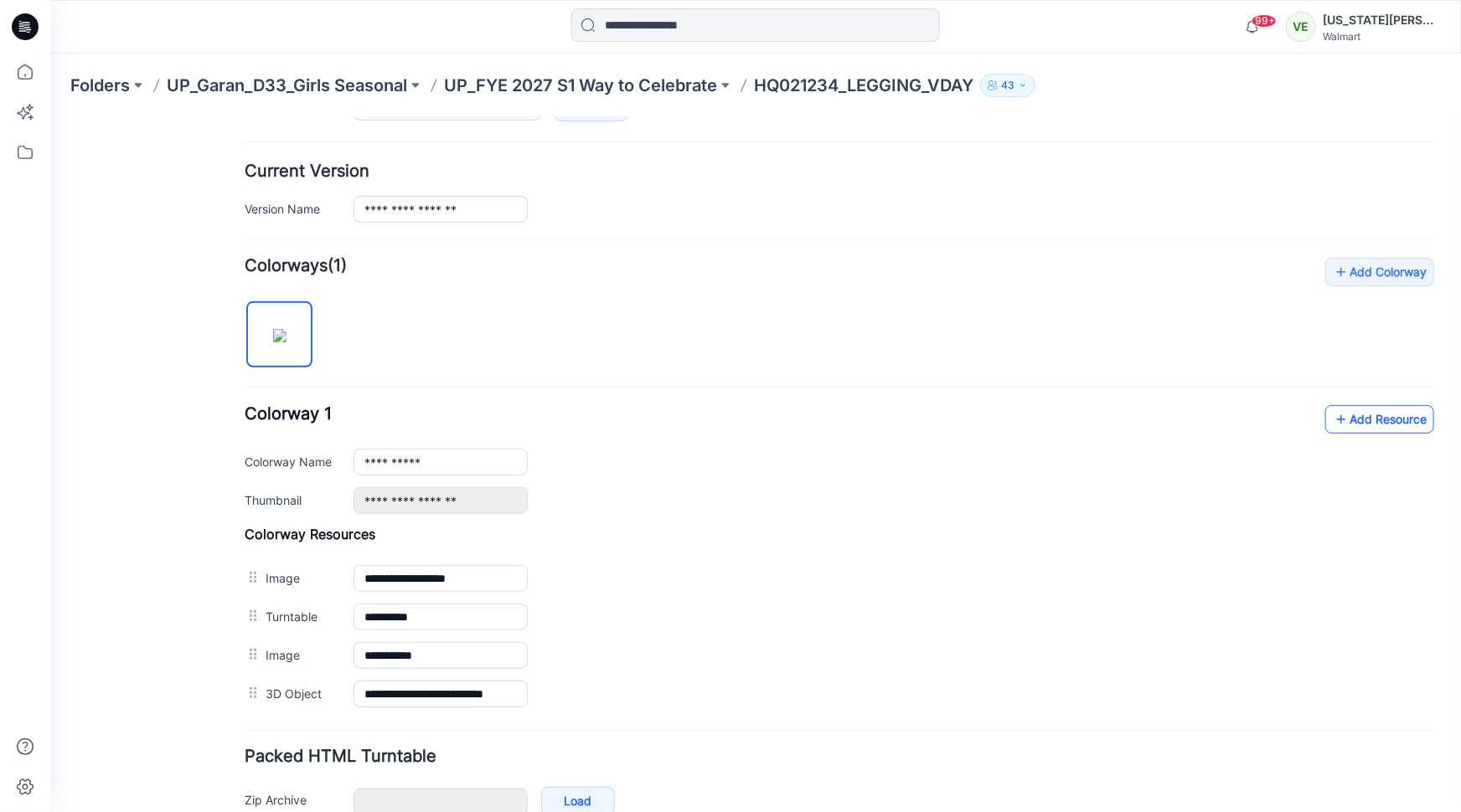
click at [1338, 407] on link "Add Resource" at bounding box center [1379, 419] width 109 height 28
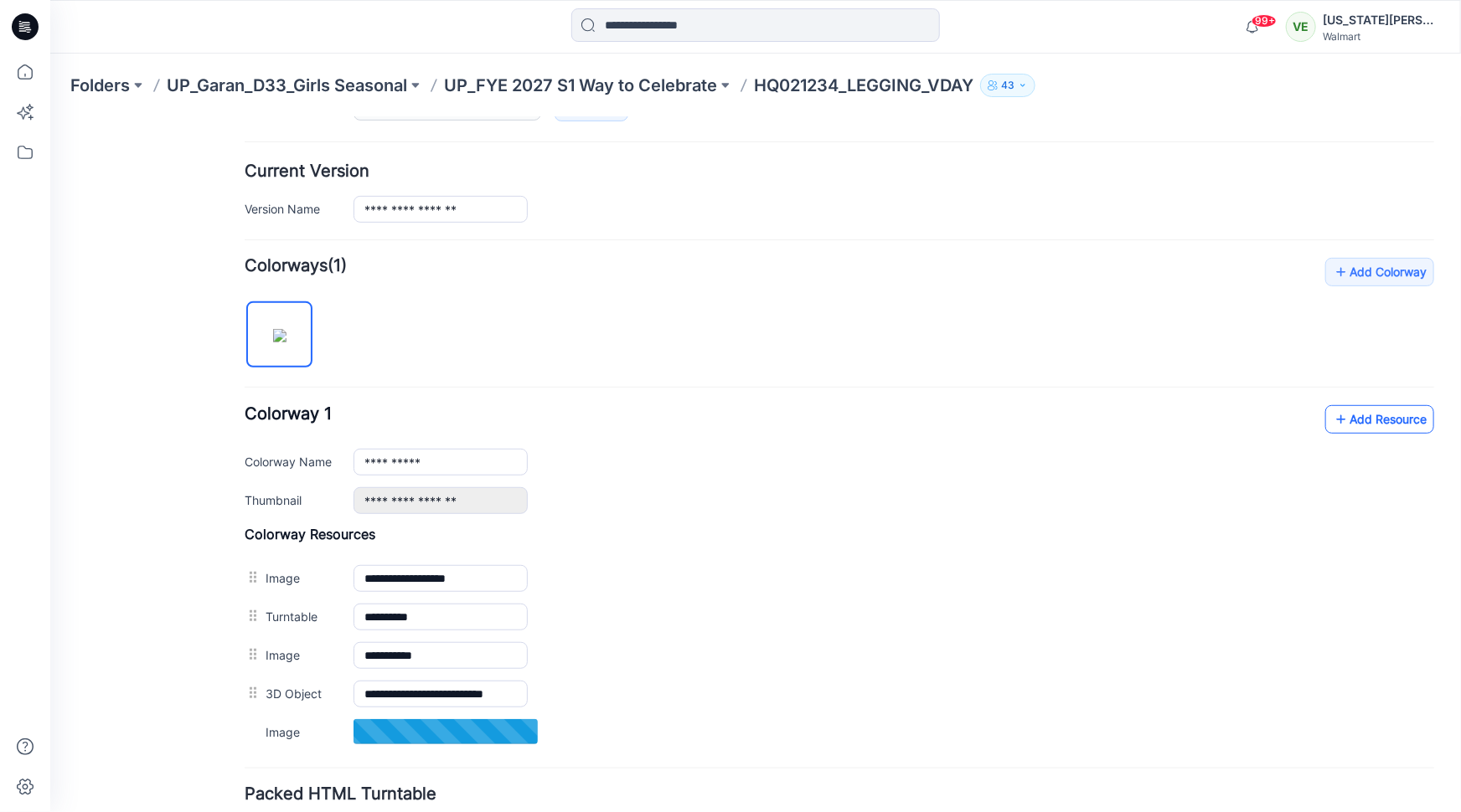
click at [1336, 406] on link "Add Resource" at bounding box center [1379, 419] width 109 height 28
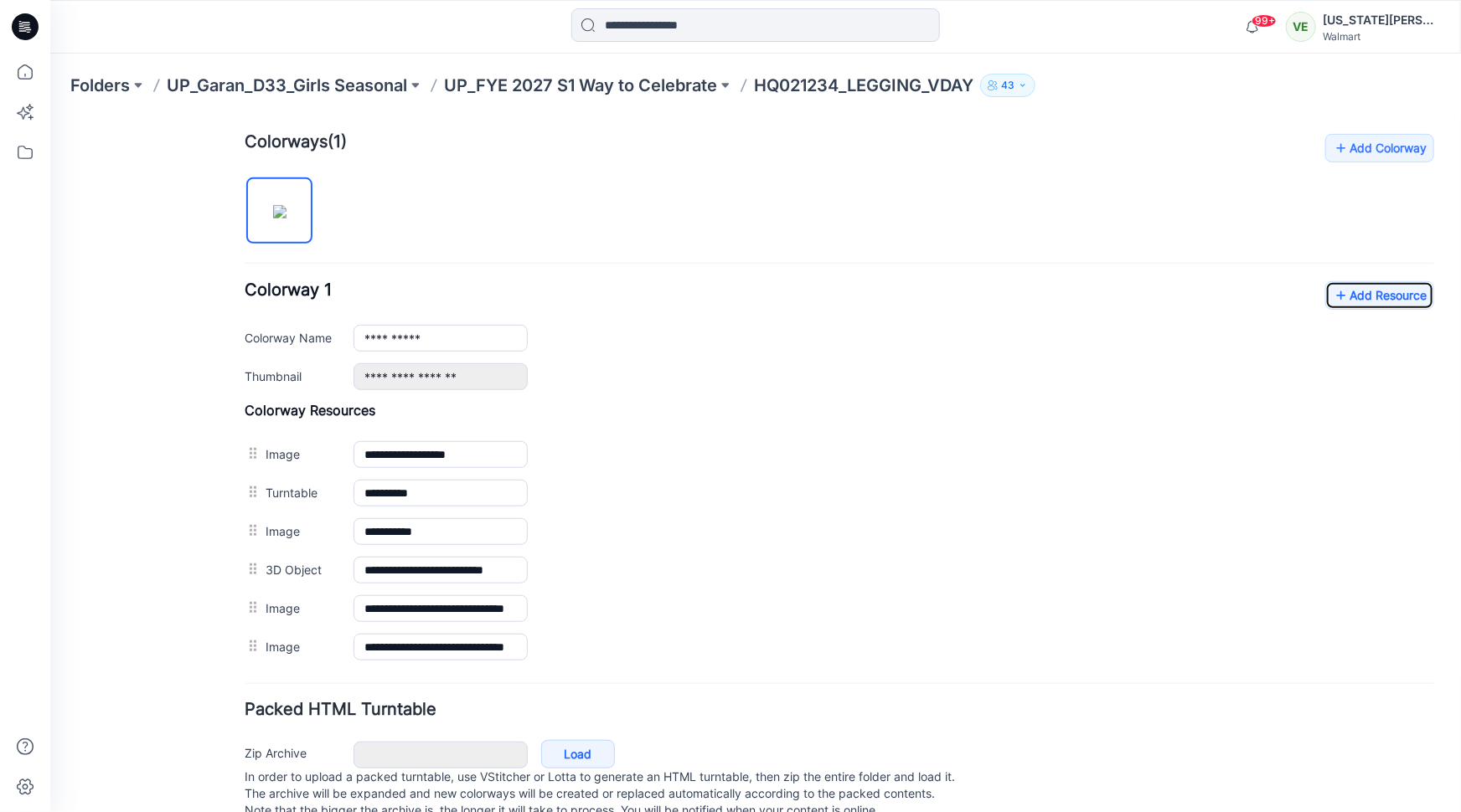
scroll to position [541, 0]
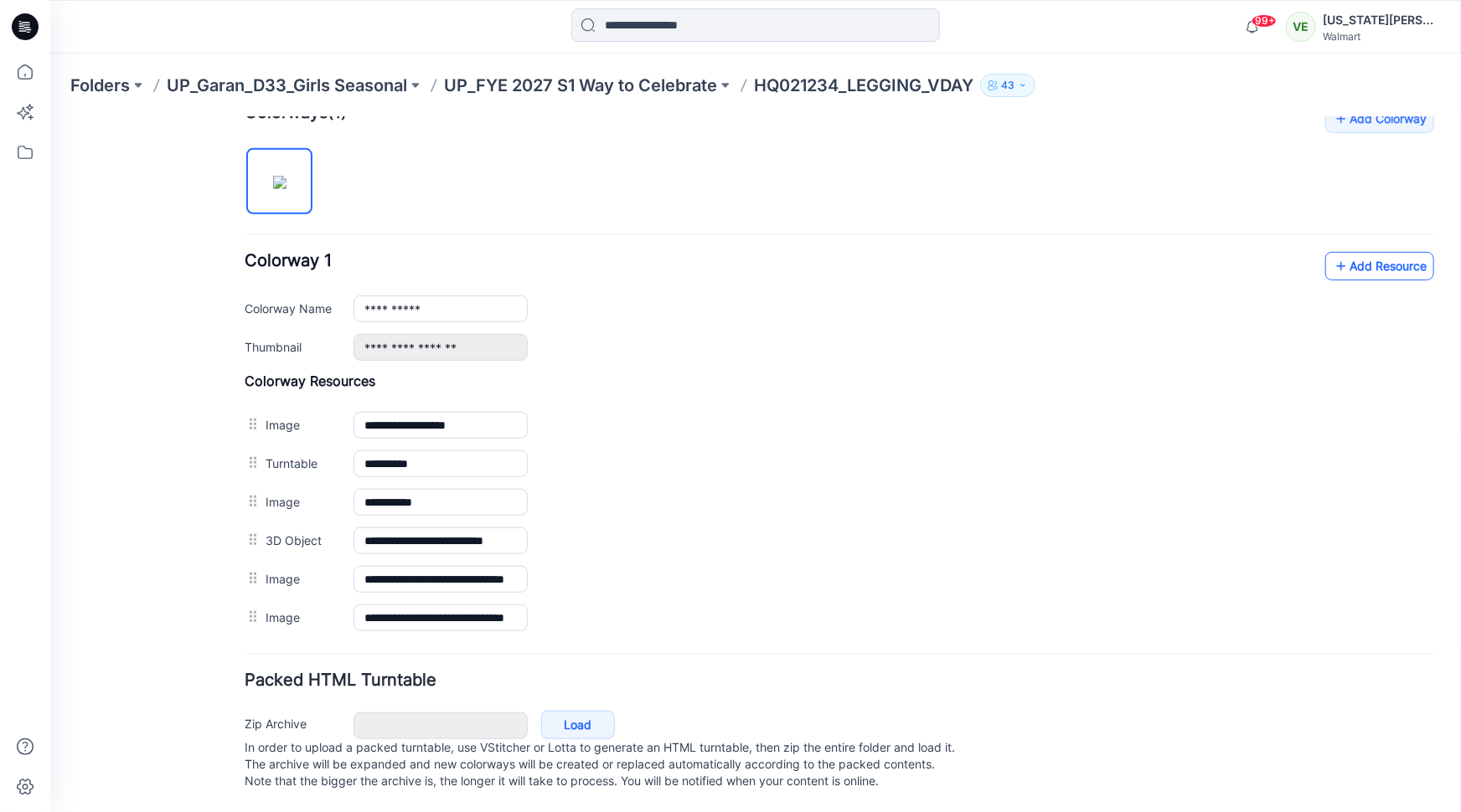
click at [1363, 254] on link "Add Resource" at bounding box center [1379, 266] width 109 height 28
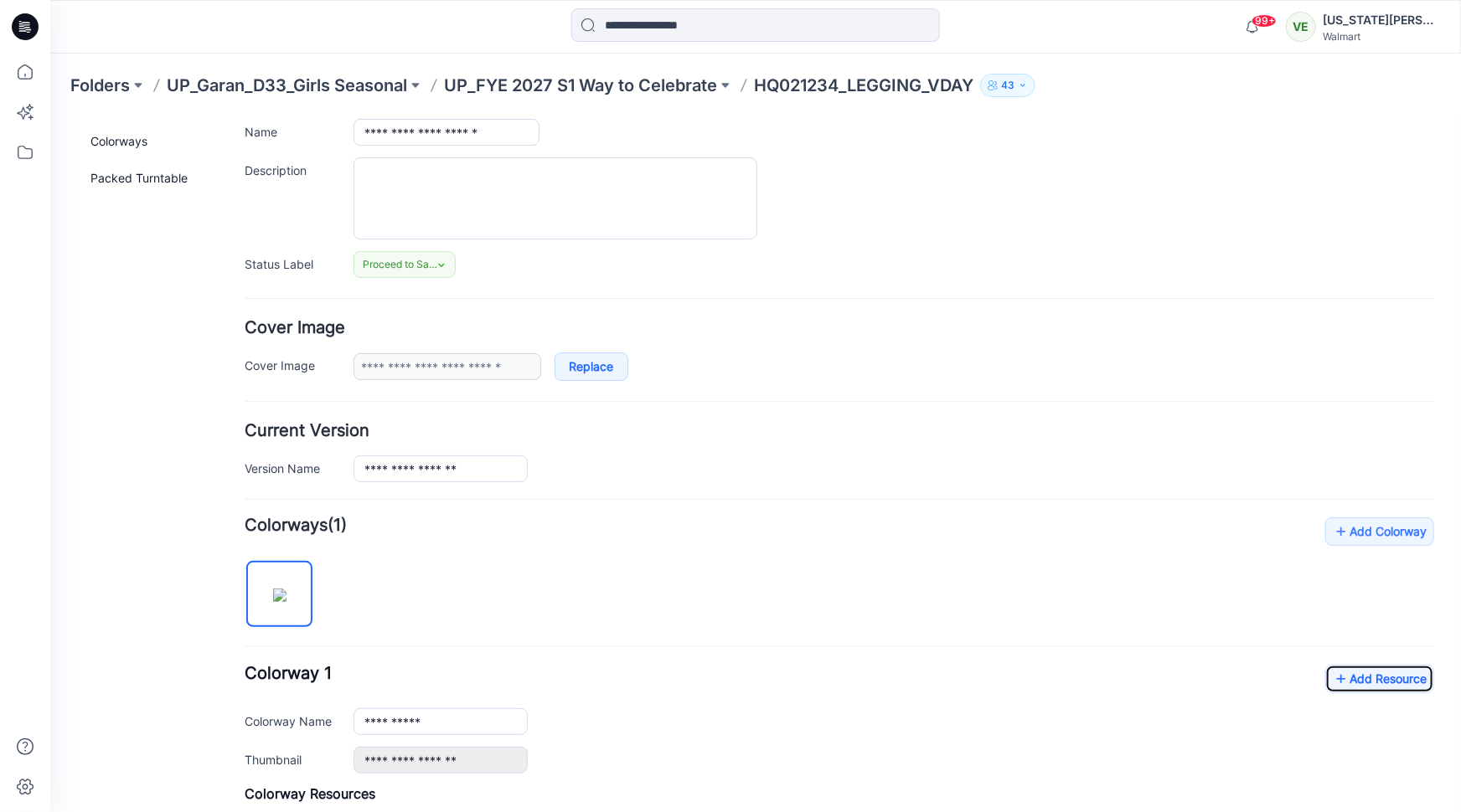
scroll to position [0, 0]
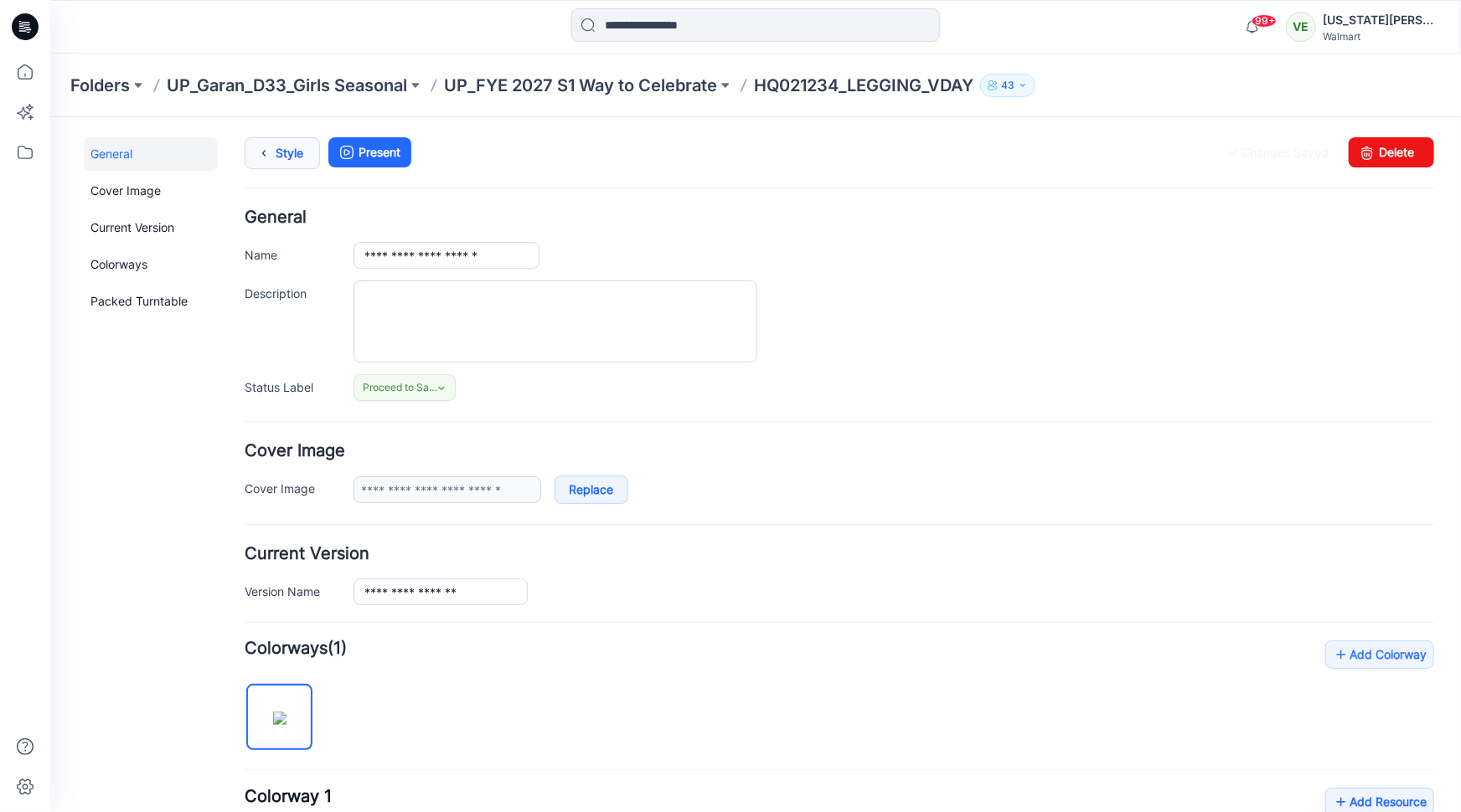
click at [280, 149] on link "Style" at bounding box center [281, 152] width 75 height 32
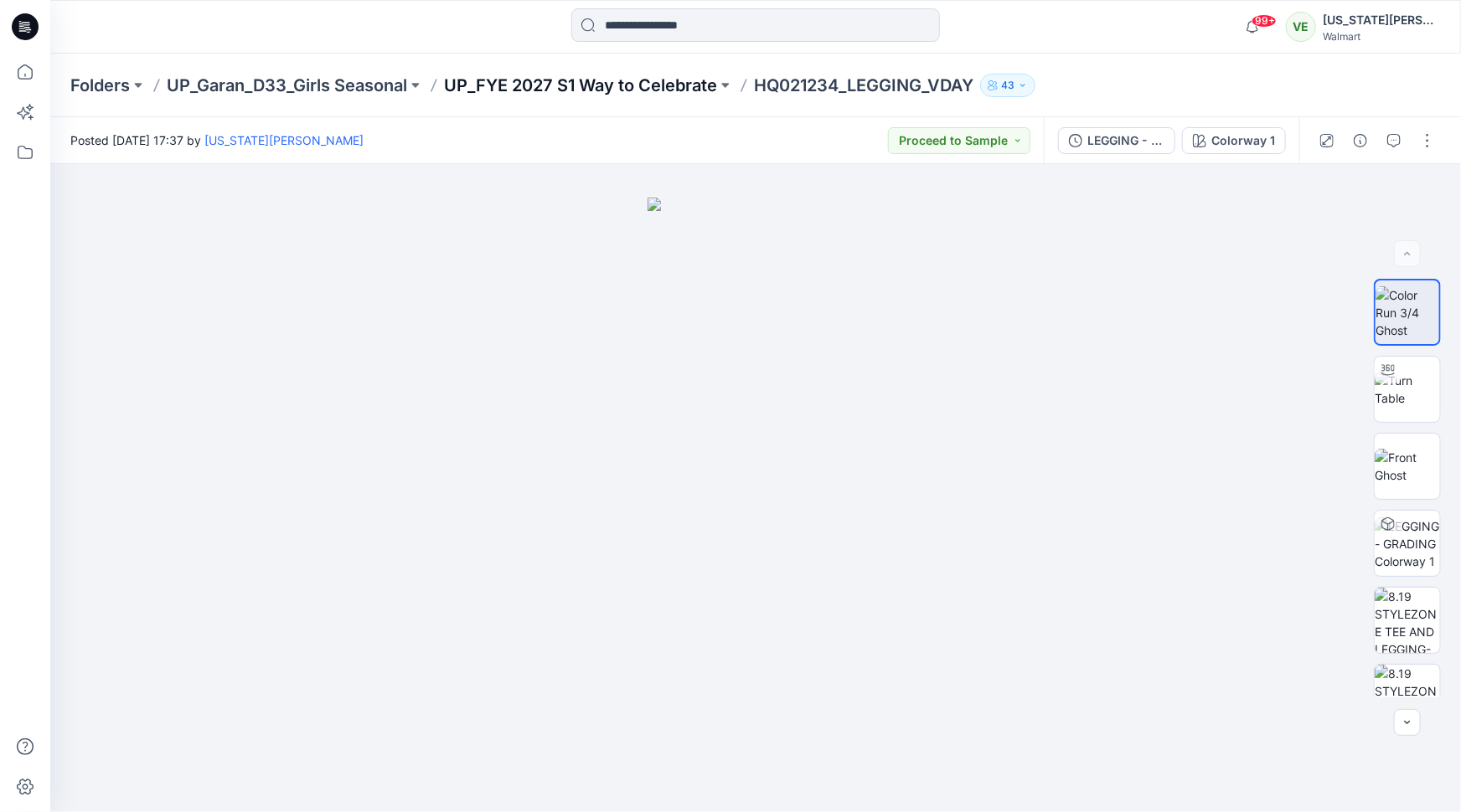
click at [509, 85] on p "UP_FYE 2027 S1 Way to Celebrate" at bounding box center [580, 85] width 273 height 23
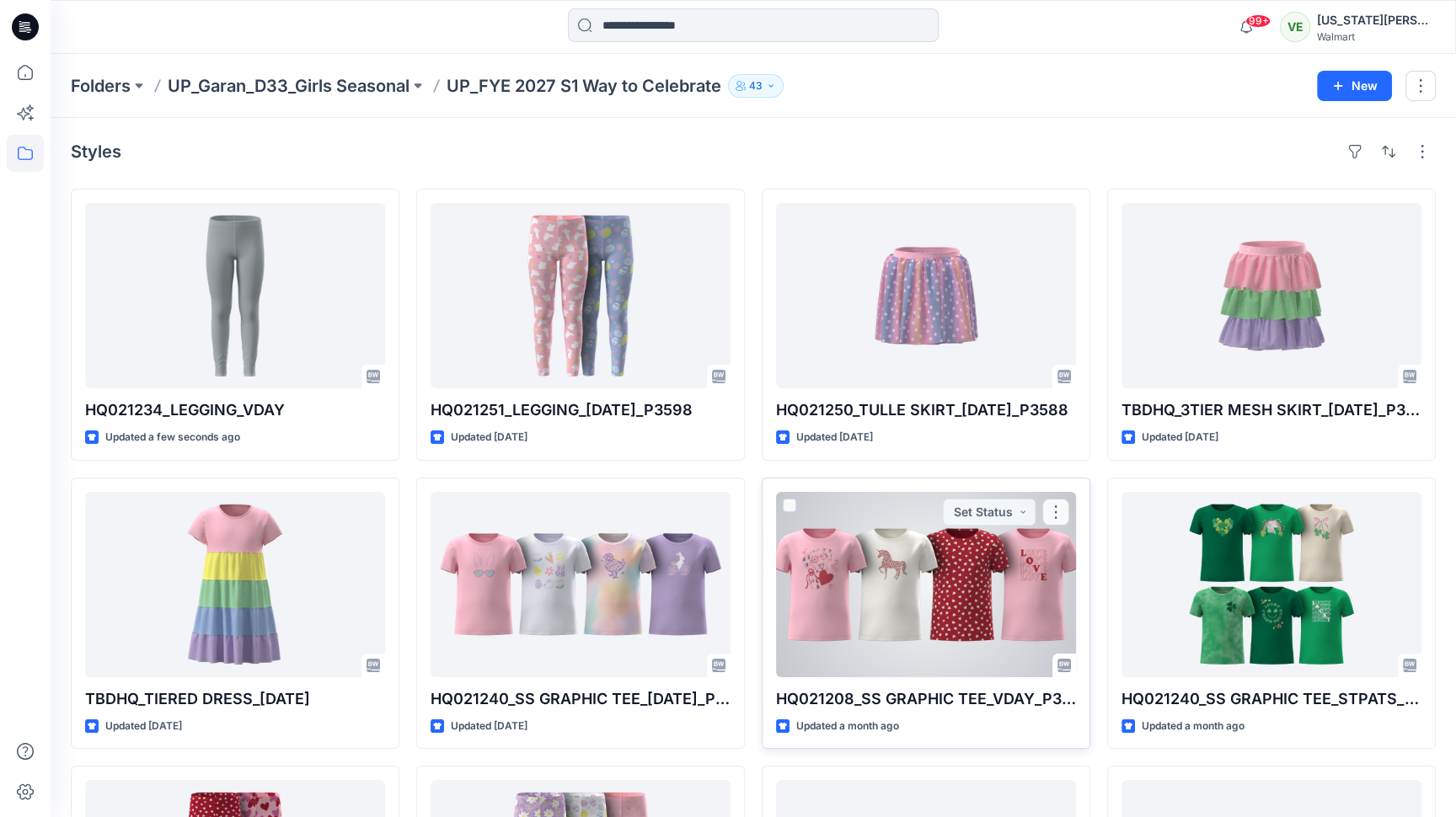
click at [921, 577] on div at bounding box center [926, 584] width 300 height 185
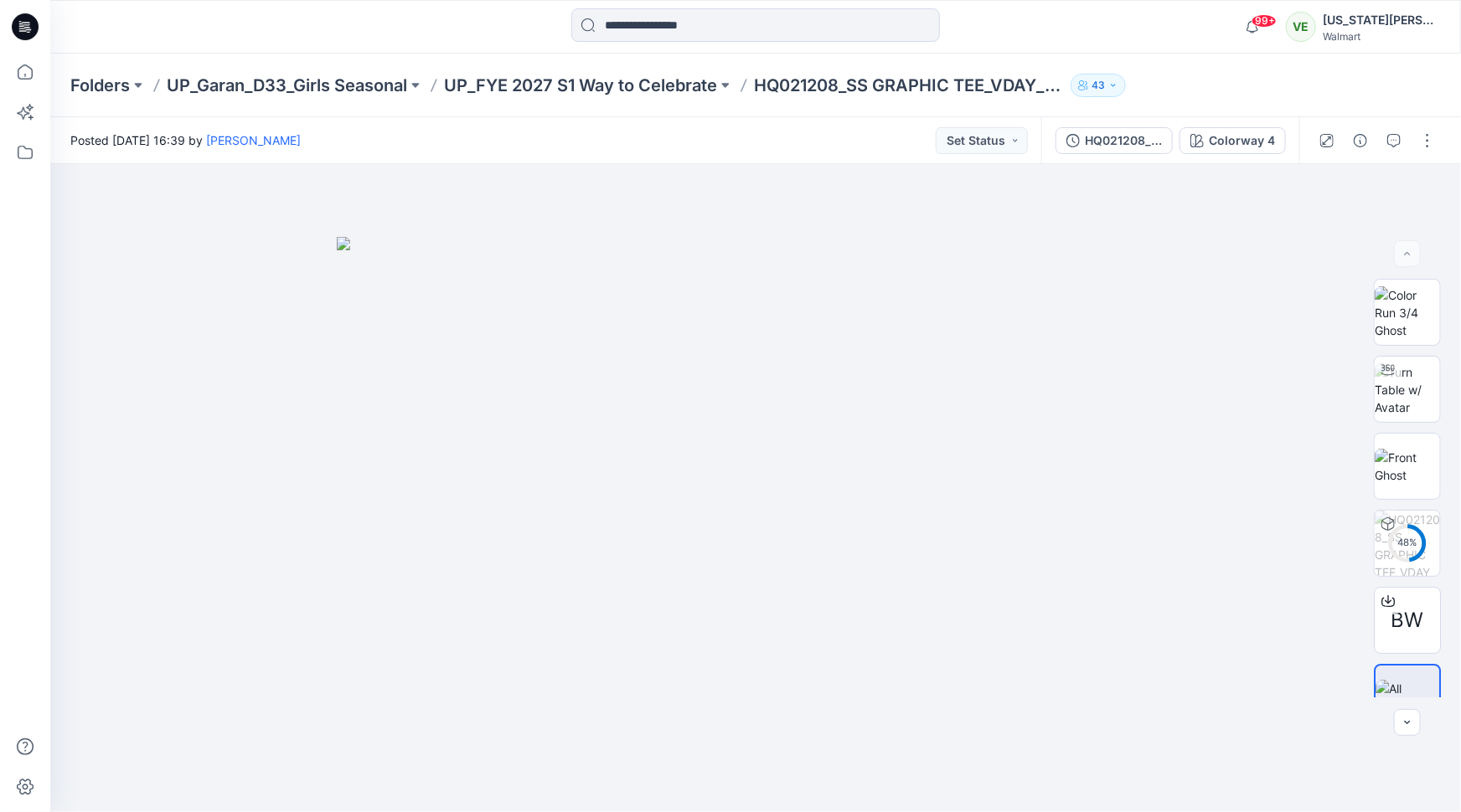
click at [950, 85] on p "HQ021208_SS GRAPHIC TEE_VDAY_P3599" at bounding box center [909, 85] width 310 height 23
copy div "HQ021208_SS GRAPHIC TEE_VDAY_P3599 43"
click at [913, 85] on p "HQ021208_SS GRAPHIC TEE_VDAY_P3599" at bounding box center [909, 85] width 310 height 23
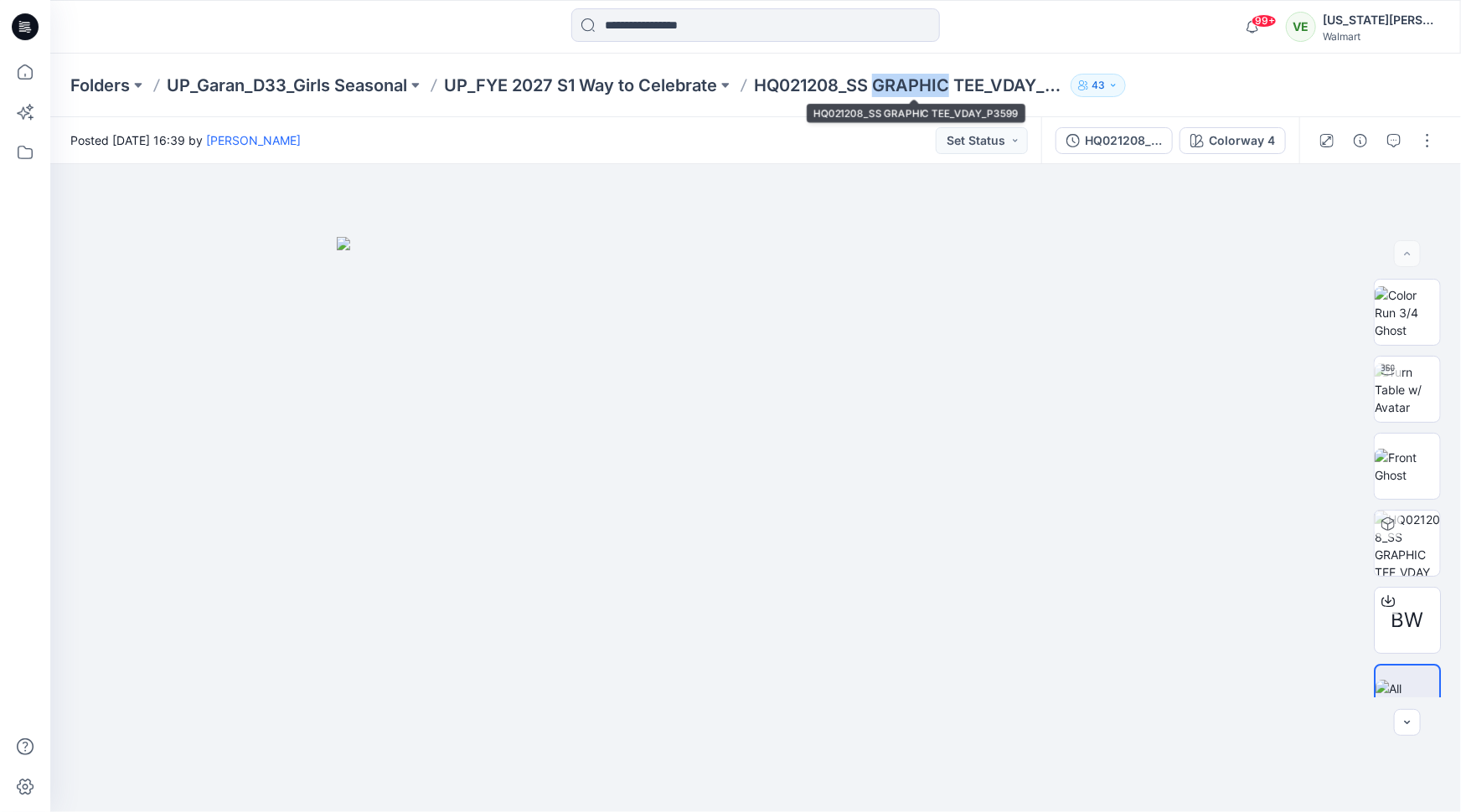
click at [913, 85] on p "HQ021208_SS GRAPHIC TEE_VDAY_P3599" at bounding box center [909, 85] width 310 height 23
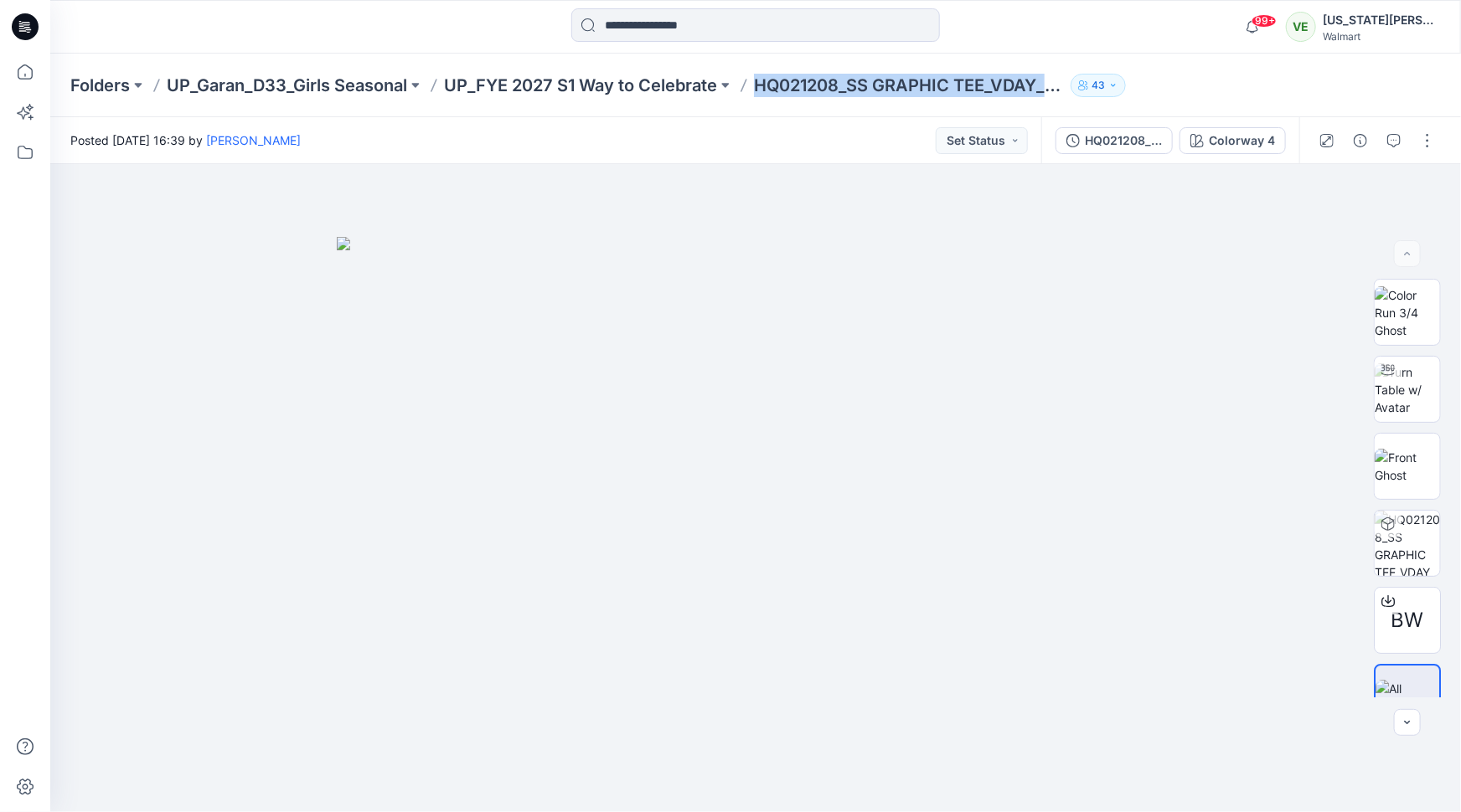
drag, startPoint x: 1135, startPoint y: 151, endPoint x: 1135, endPoint y: 80, distance: 71.0
click at [1135, 80] on div "Folders UP_Garan_D33_Girls Seasonal UP_FYE 2027 S1 Way to Celebrate HQ021208_SS…" at bounding box center [756, 433] width 1410 height 759
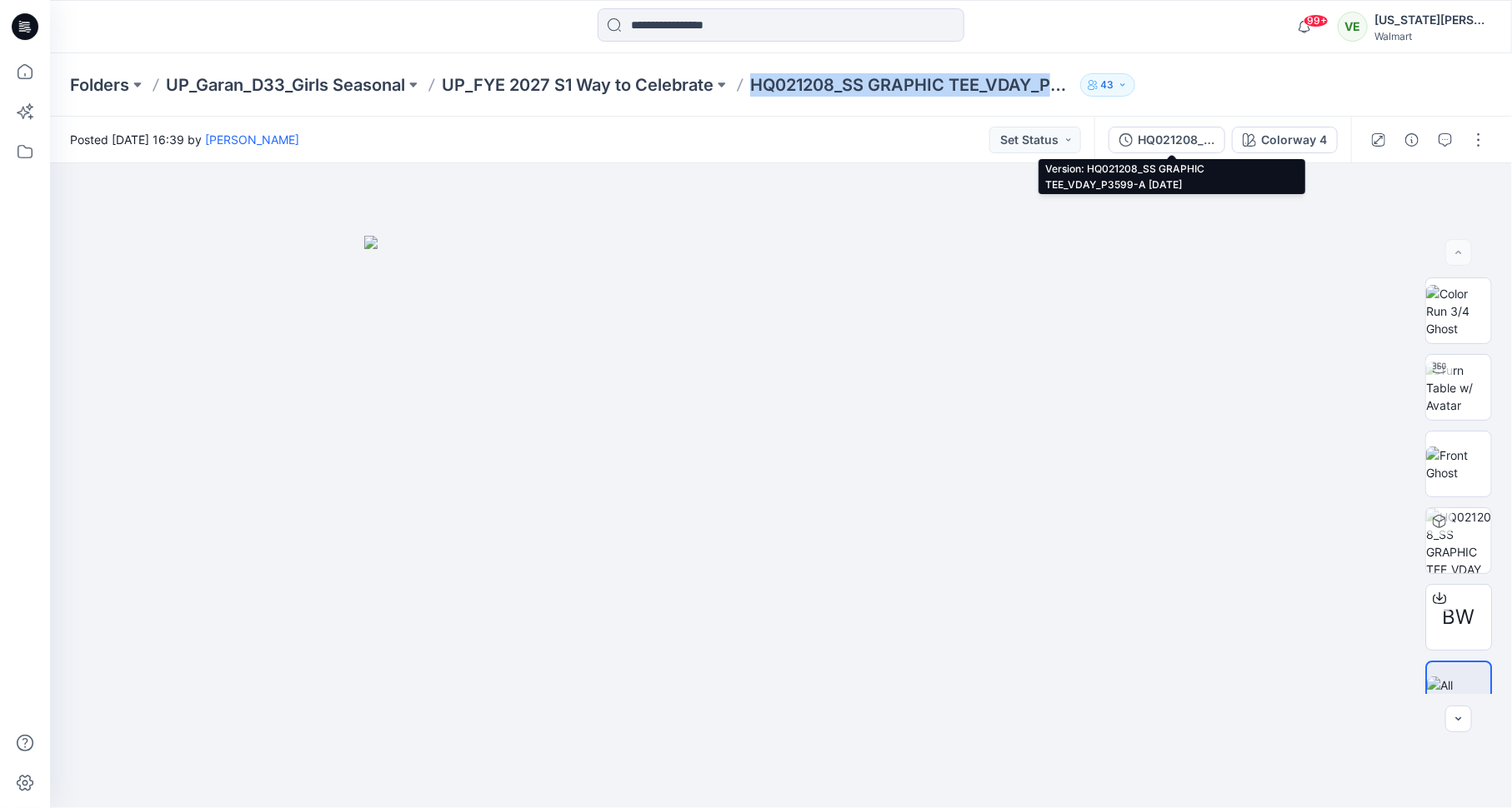
click at [954, 76] on p "HQ021208_SS GRAPHIC TEE_VDAY_P3599" at bounding box center [912, 85] width 324 height 23
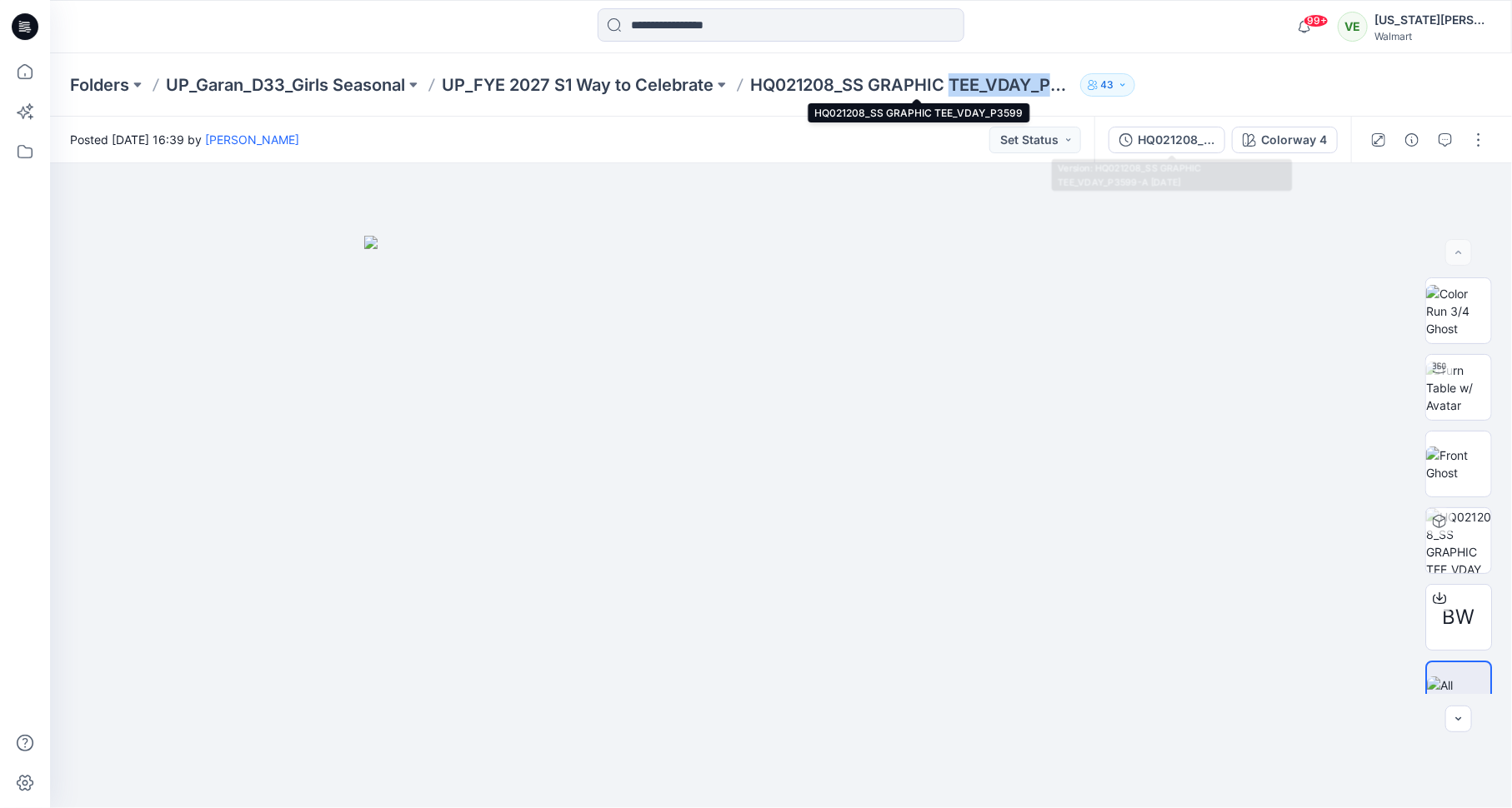
click at [954, 76] on p "HQ021208_SS GRAPHIC TEE_VDAY_P3599" at bounding box center [912, 85] width 324 height 23
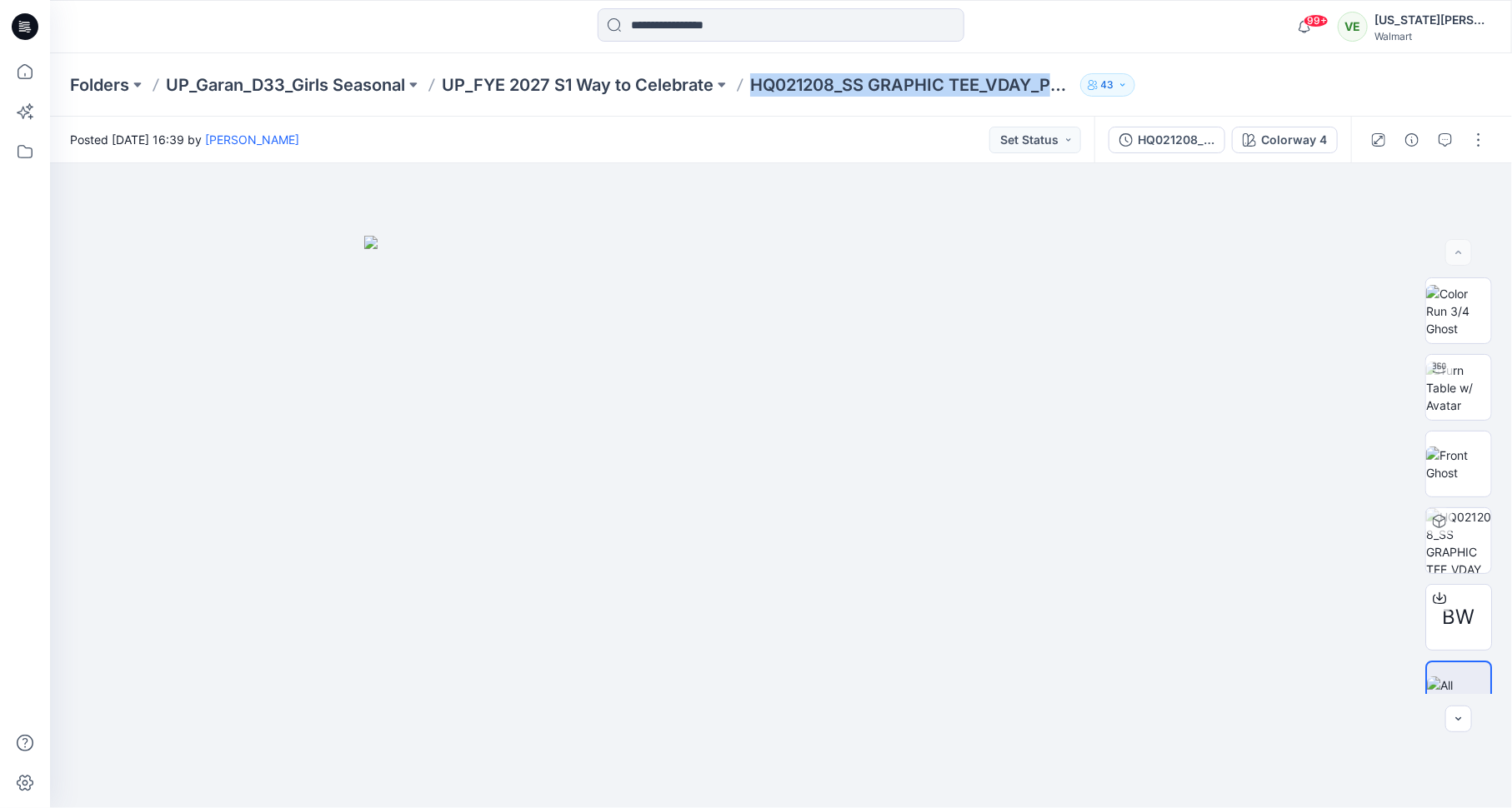
click at [954, 76] on p "HQ021208_SS GRAPHIC TEE_VDAY_P3599" at bounding box center [912, 85] width 324 height 23
click at [912, 85] on p "HQ021208_SS GRAPHIC TEE_VDAY_P3599" at bounding box center [912, 85] width 324 height 23
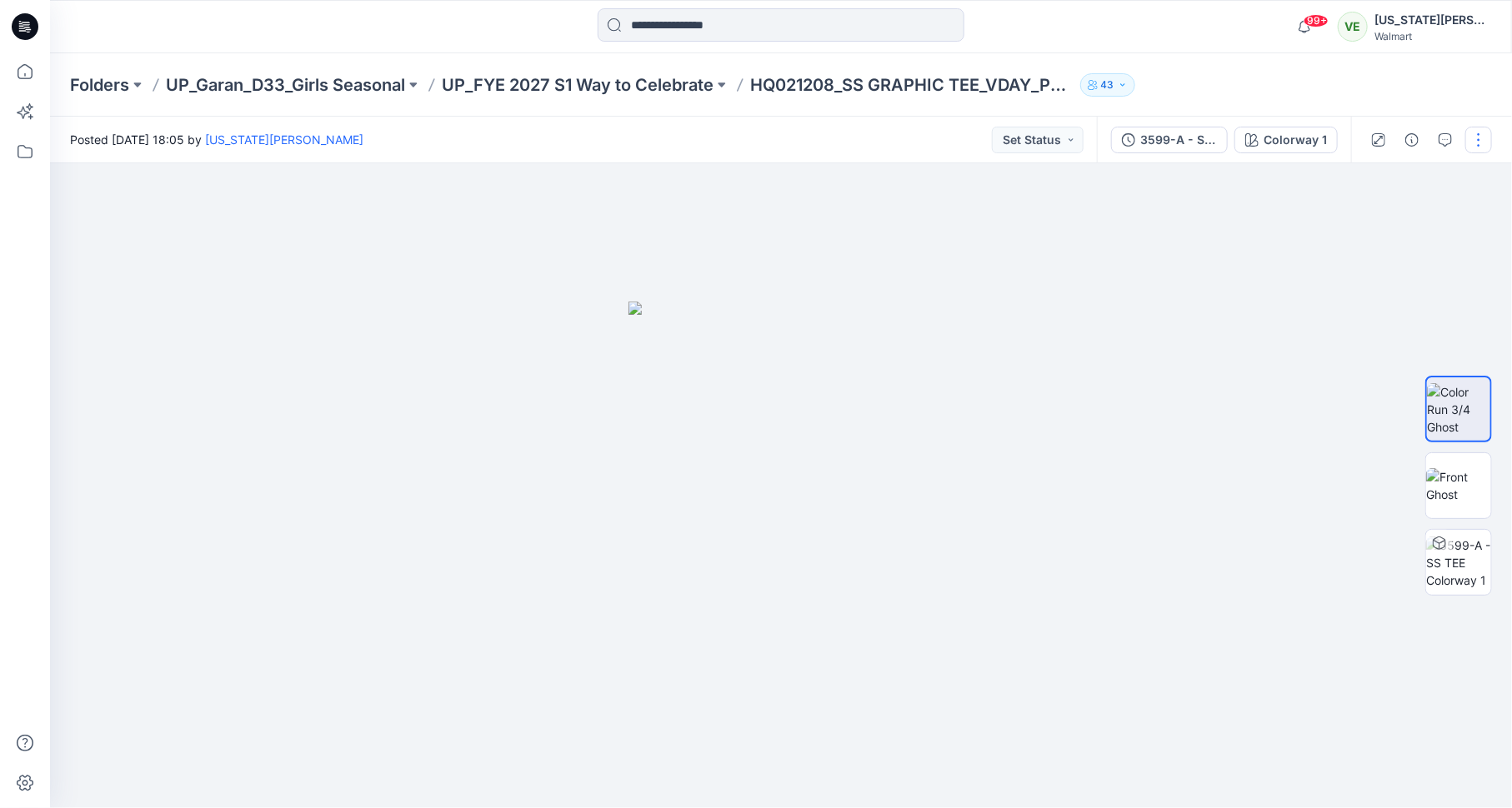
click at [1479, 136] on button "button" at bounding box center [1478, 140] width 26 height 26
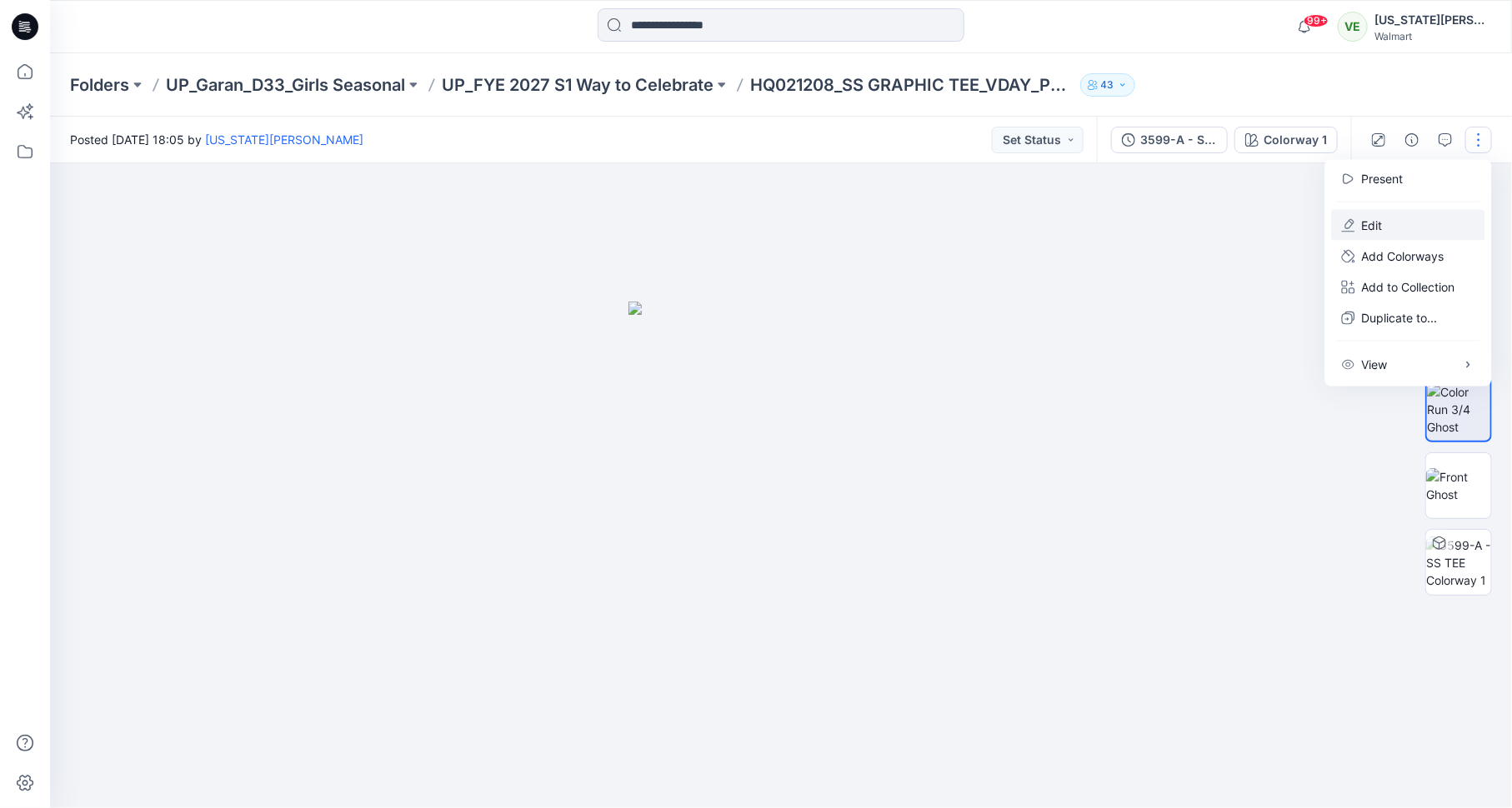
click at [1402, 225] on button "Edit" at bounding box center [1409, 225] width 153 height 31
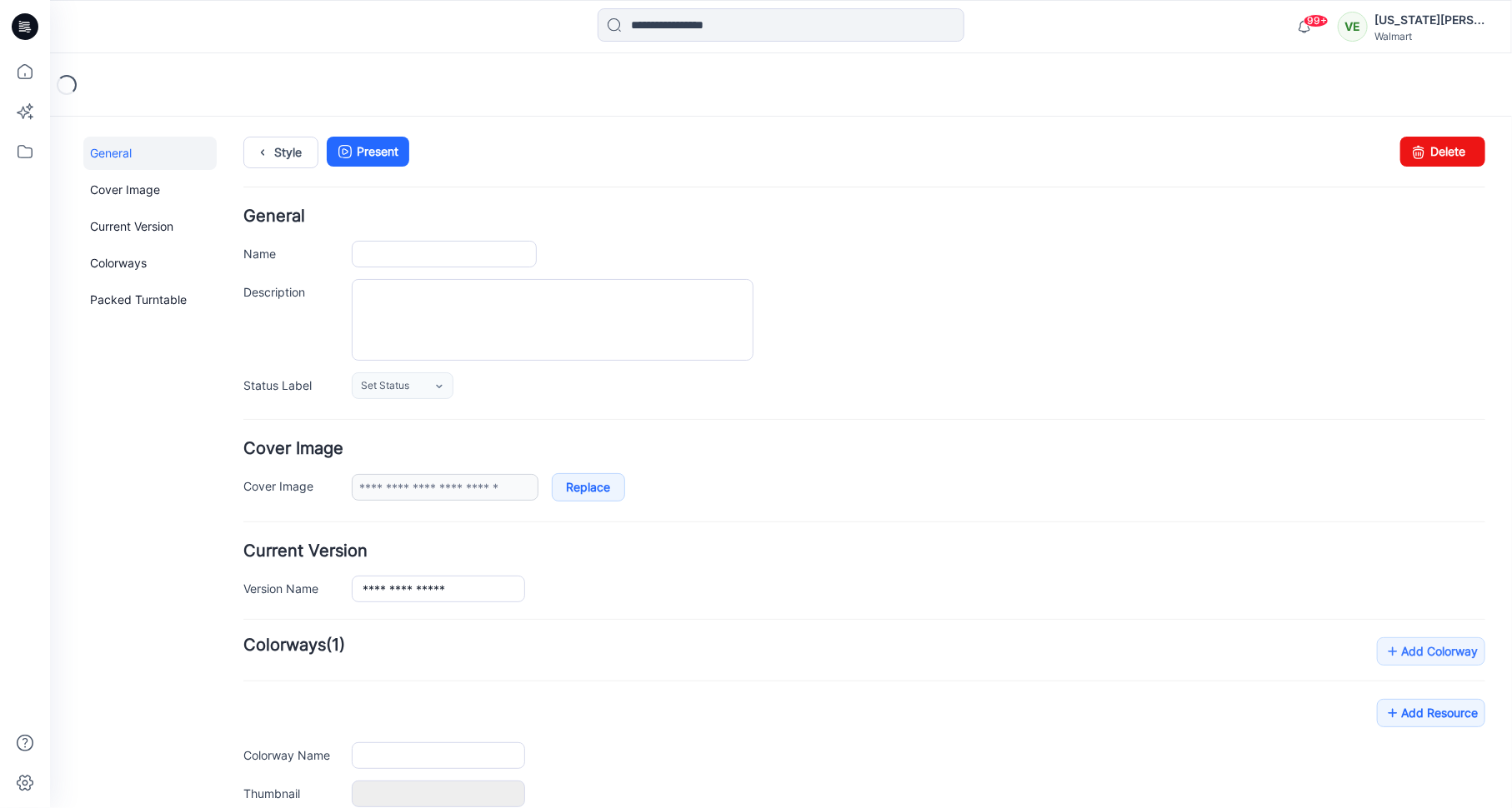
type input "**********"
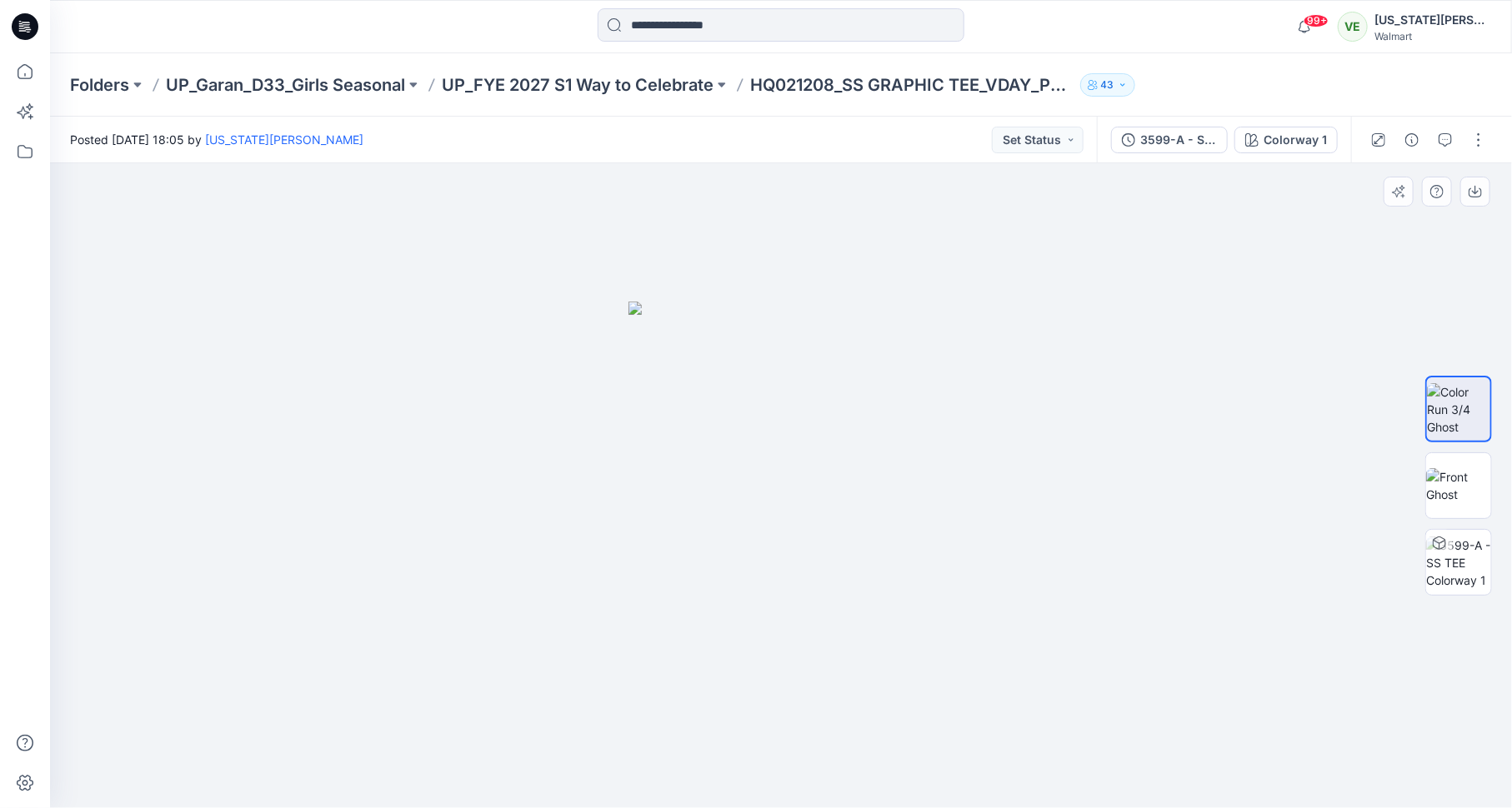
drag, startPoint x: 896, startPoint y: 507, endPoint x: 756, endPoint y: 506, distance: 140.0
click at [756, 506] on img at bounding box center [781, 554] width 305 height 507
click at [1493, 137] on div at bounding box center [1428, 139] width 154 height 47
click at [1486, 137] on button "button" at bounding box center [1478, 140] width 26 height 26
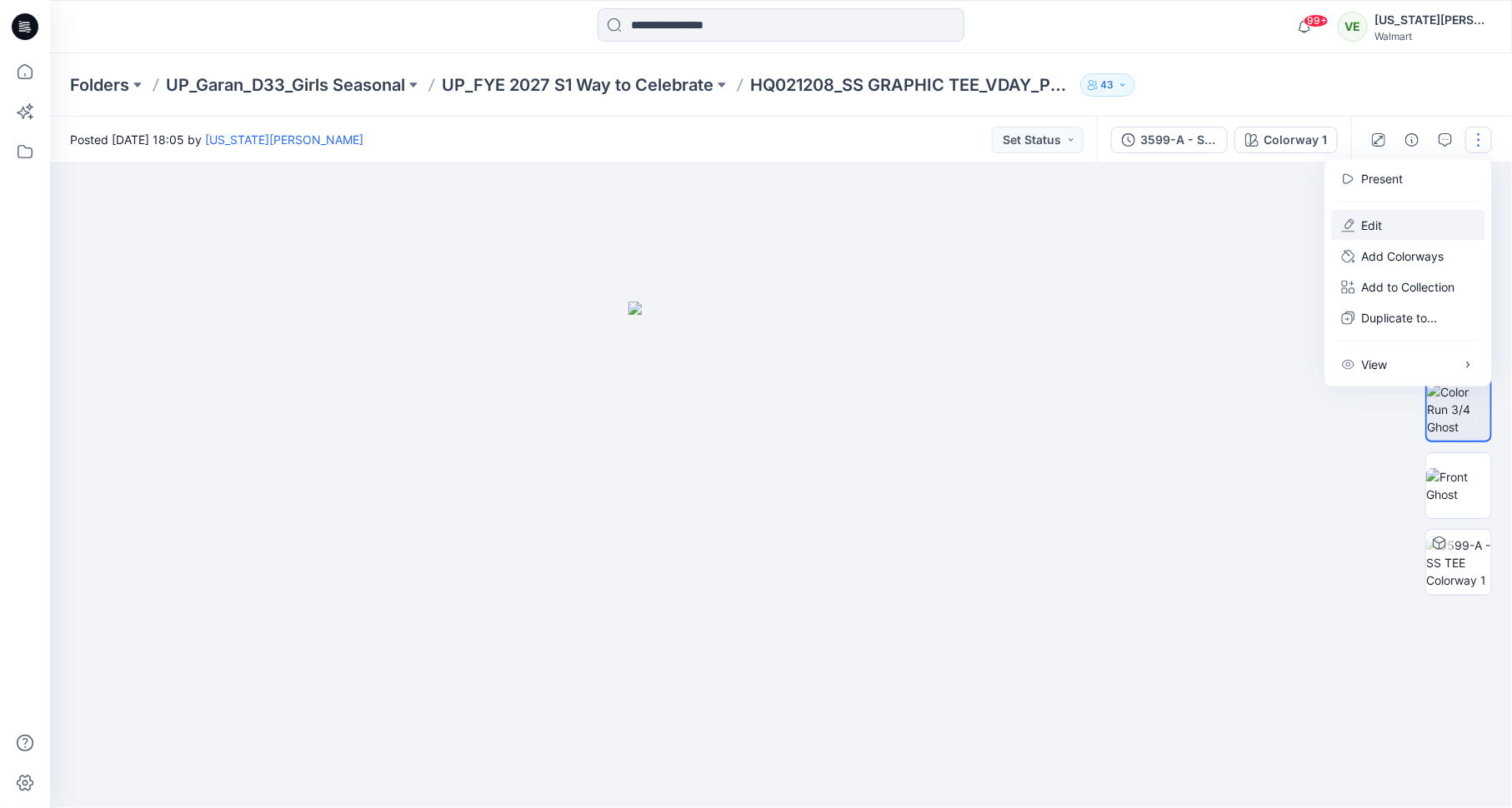
click at [1411, 225] on button "Edit" at bounding box center [1409, 225] width 153 height 31
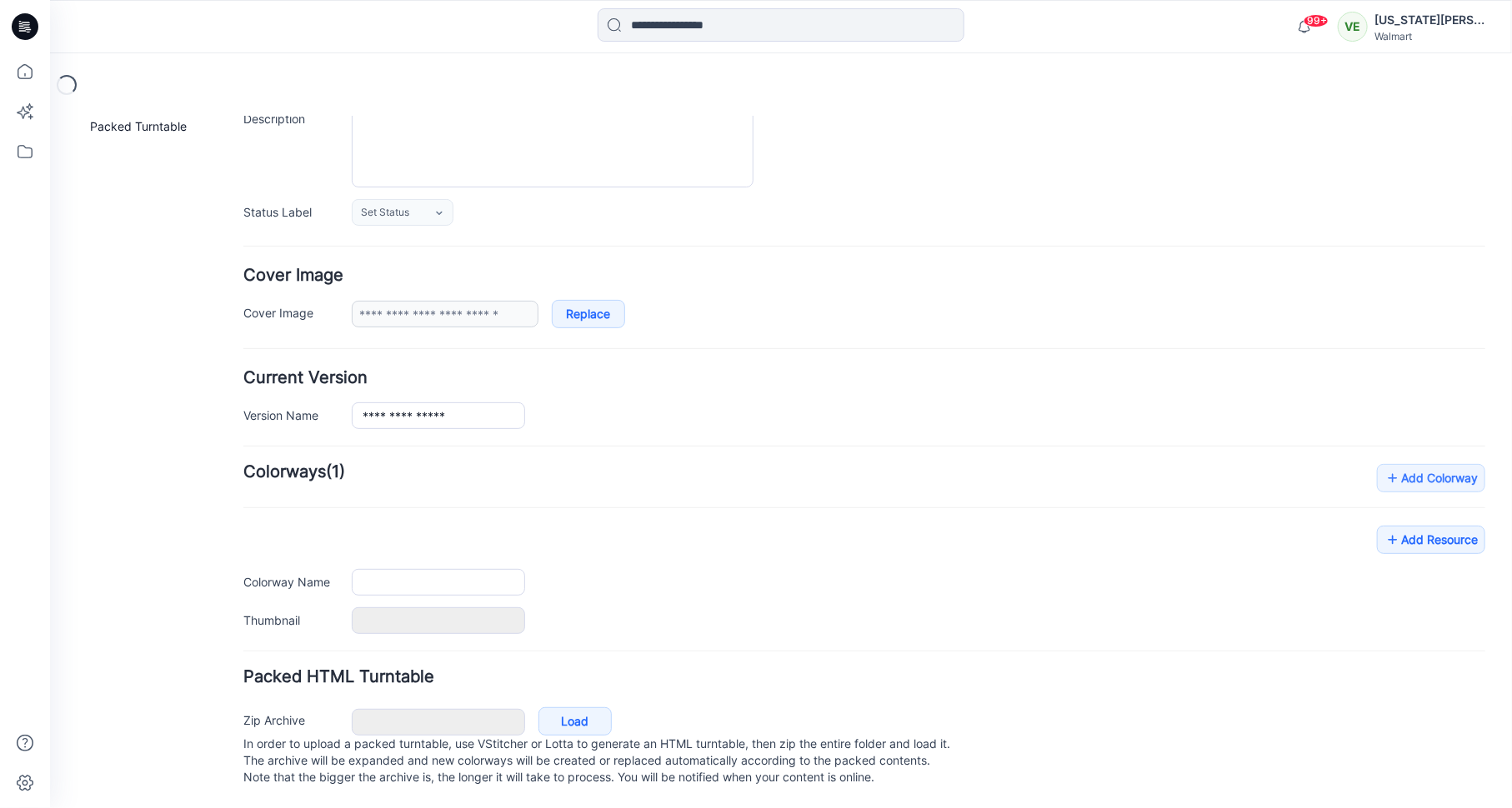
type input "**********"
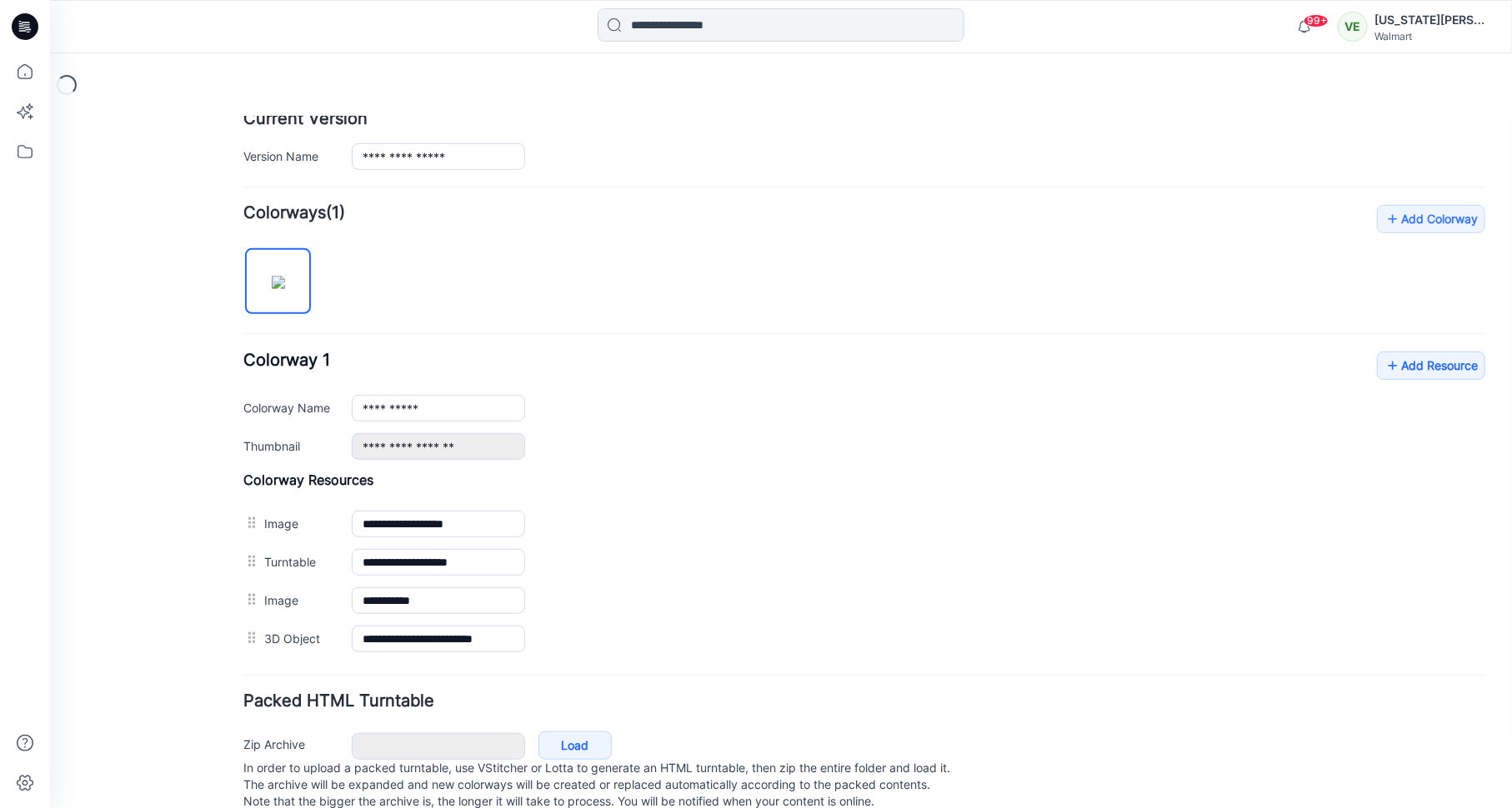
scroll to position [463, 0]
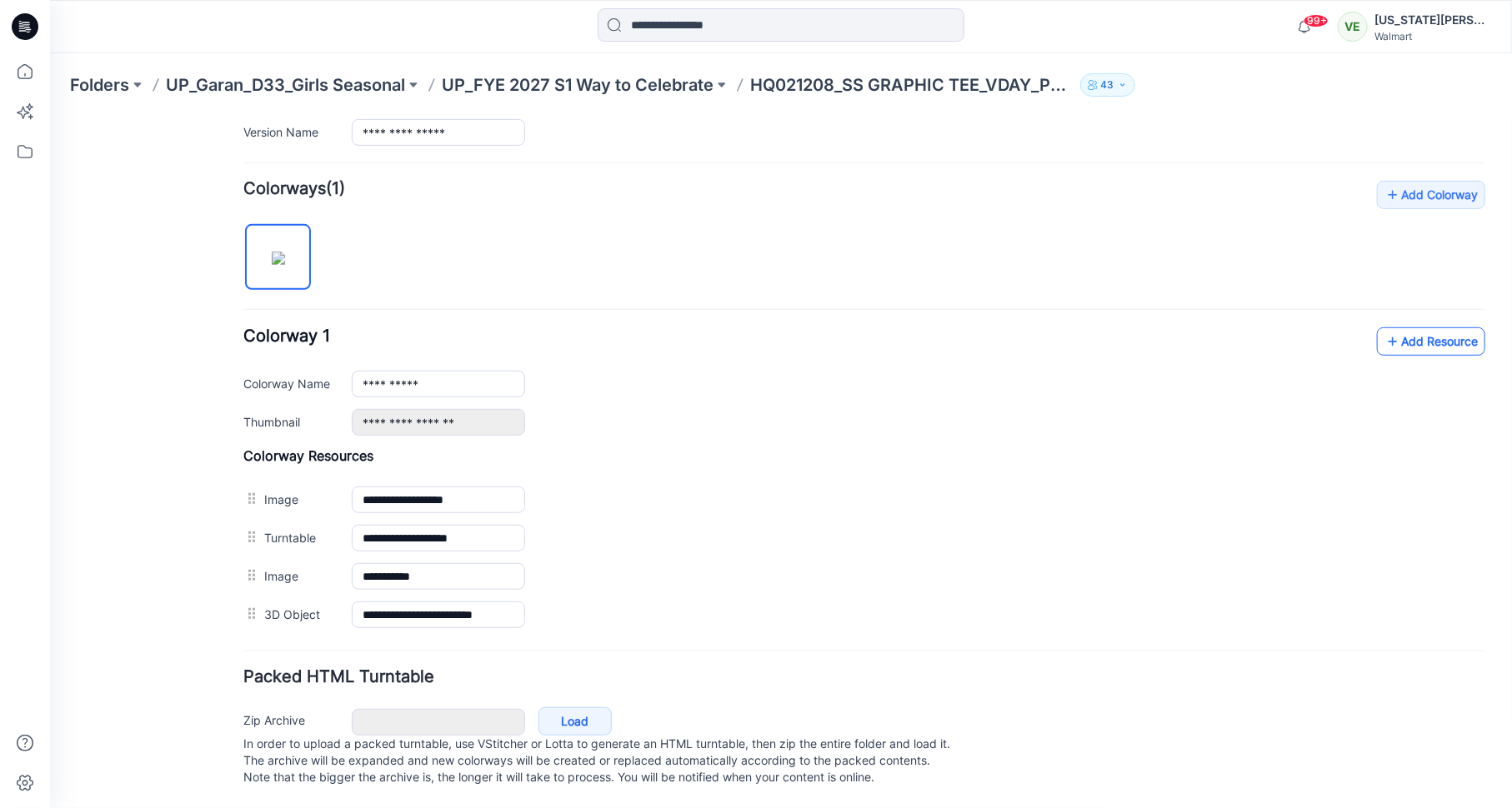
click at [1411, 328] on link "Add Resource" at bounding box center [1430, 341] width 108 height 28
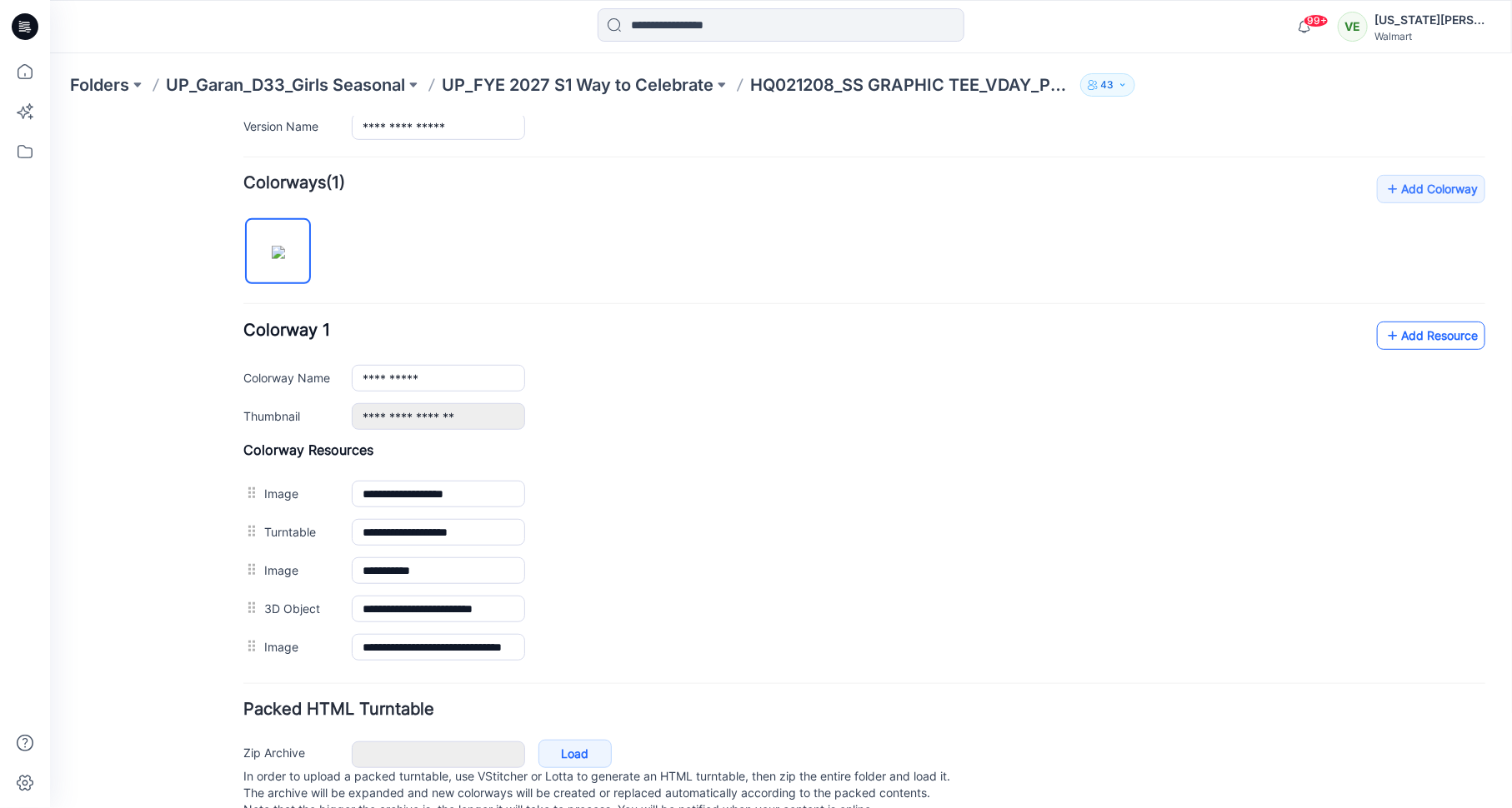
click at [1389, 321] on link "Add Resource" at bounding box center [1430, 335] width 108 height 28
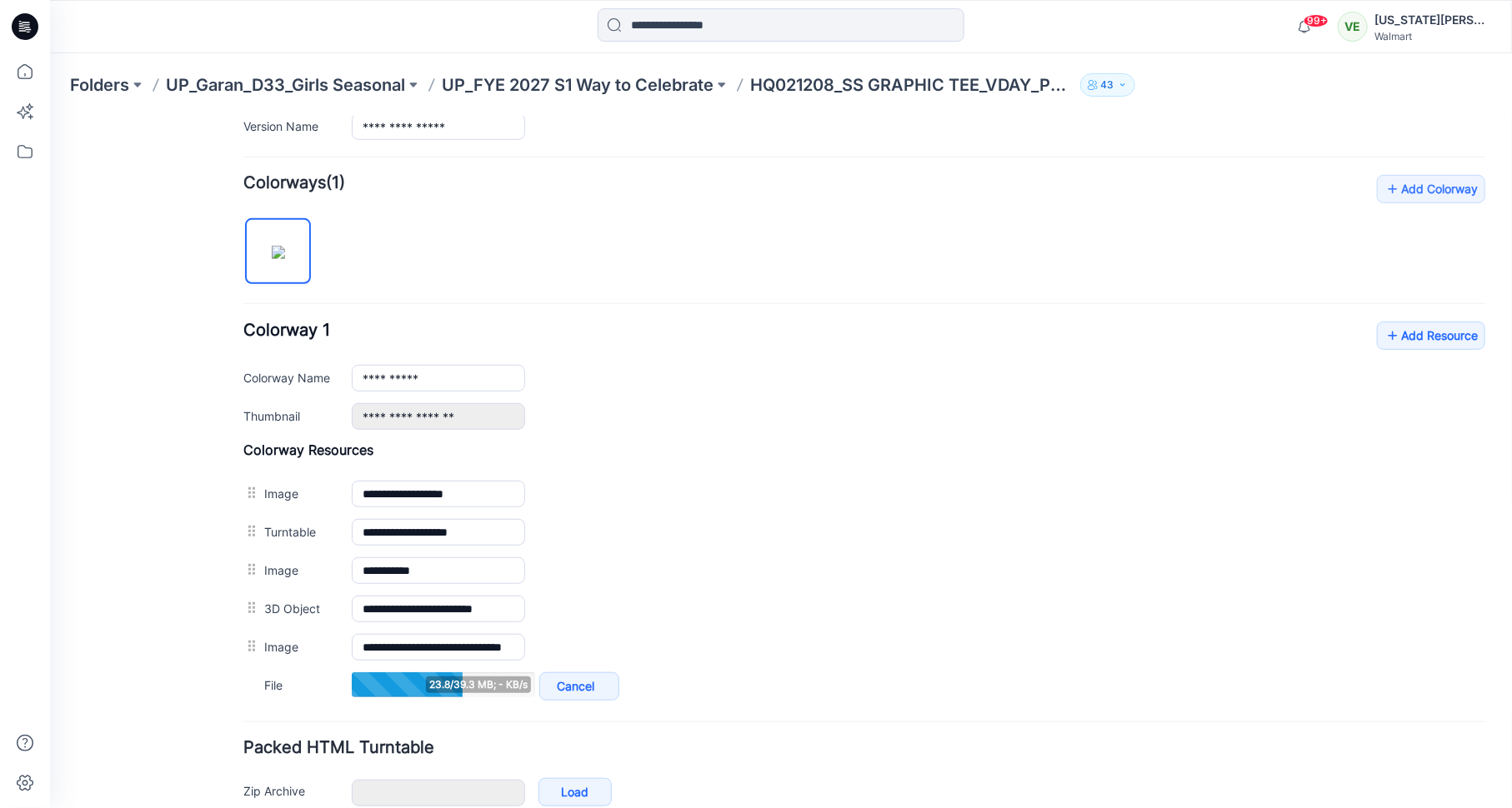
click at [474, 254] on div "**********" at bounding box center [863, 439] width 1242 height 530
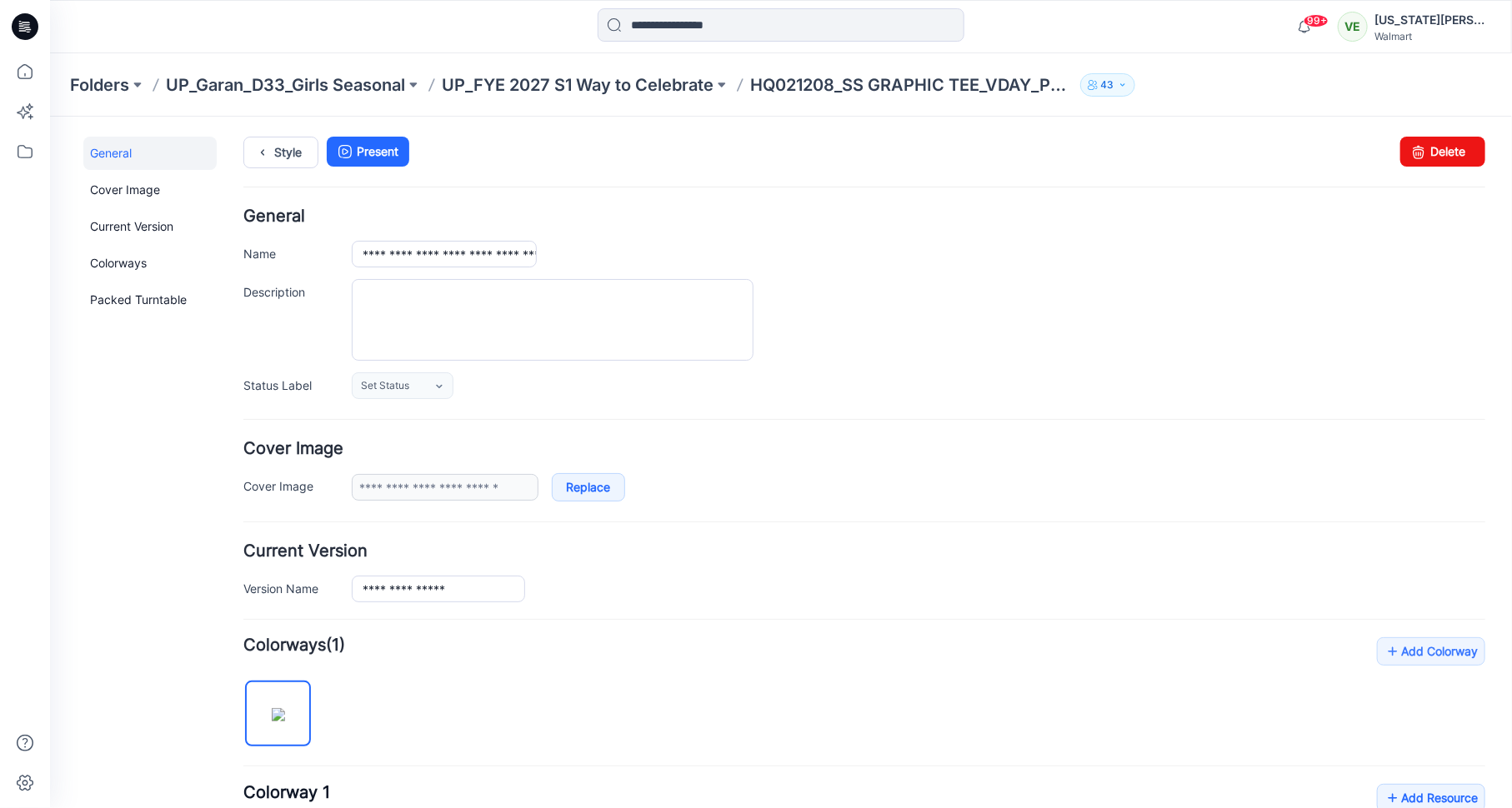
click at [298, 129] on div "**********" at bounding box center [771, 728] width 1442 height 1225
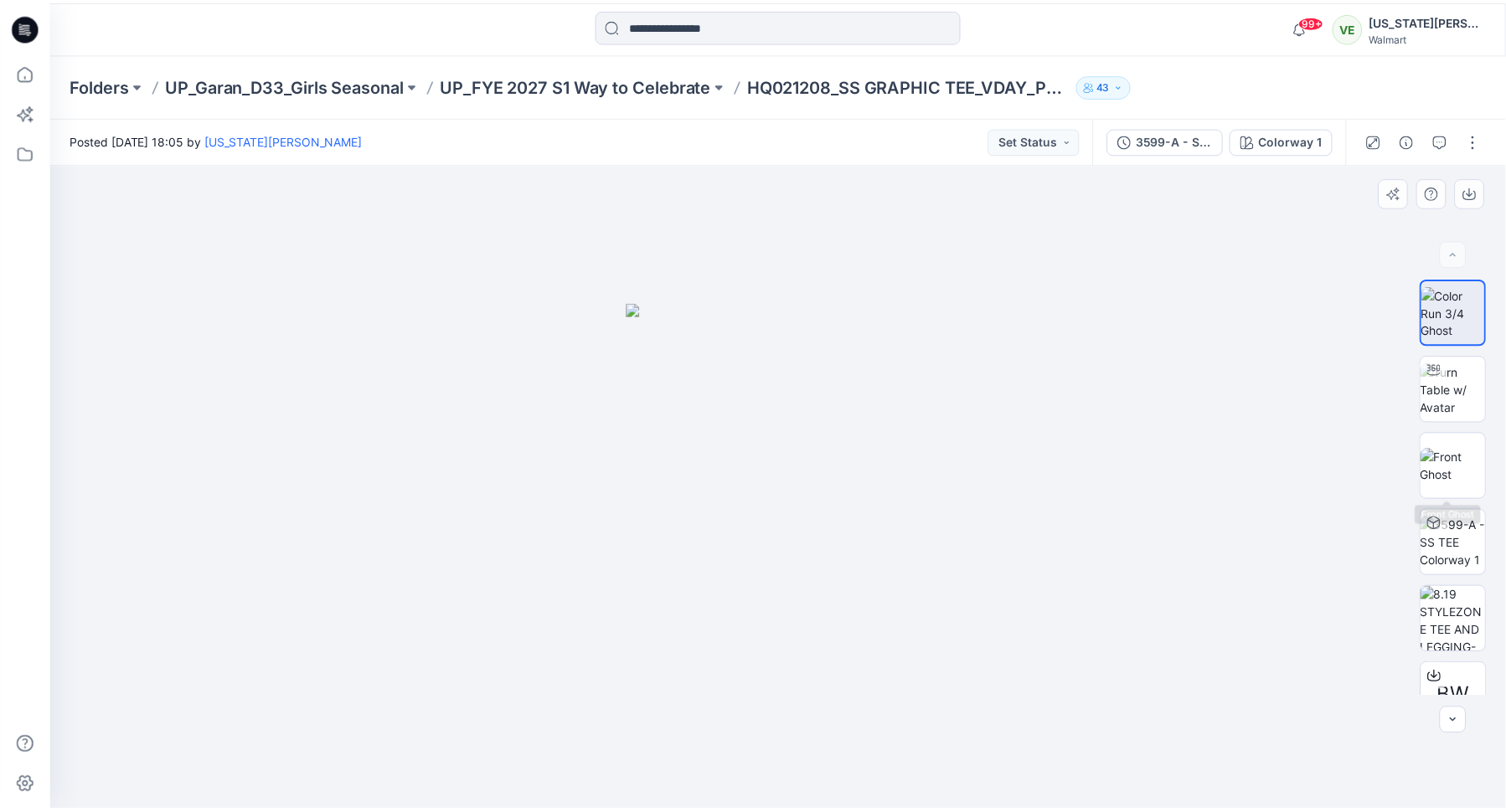
scroll to position [34, 0]
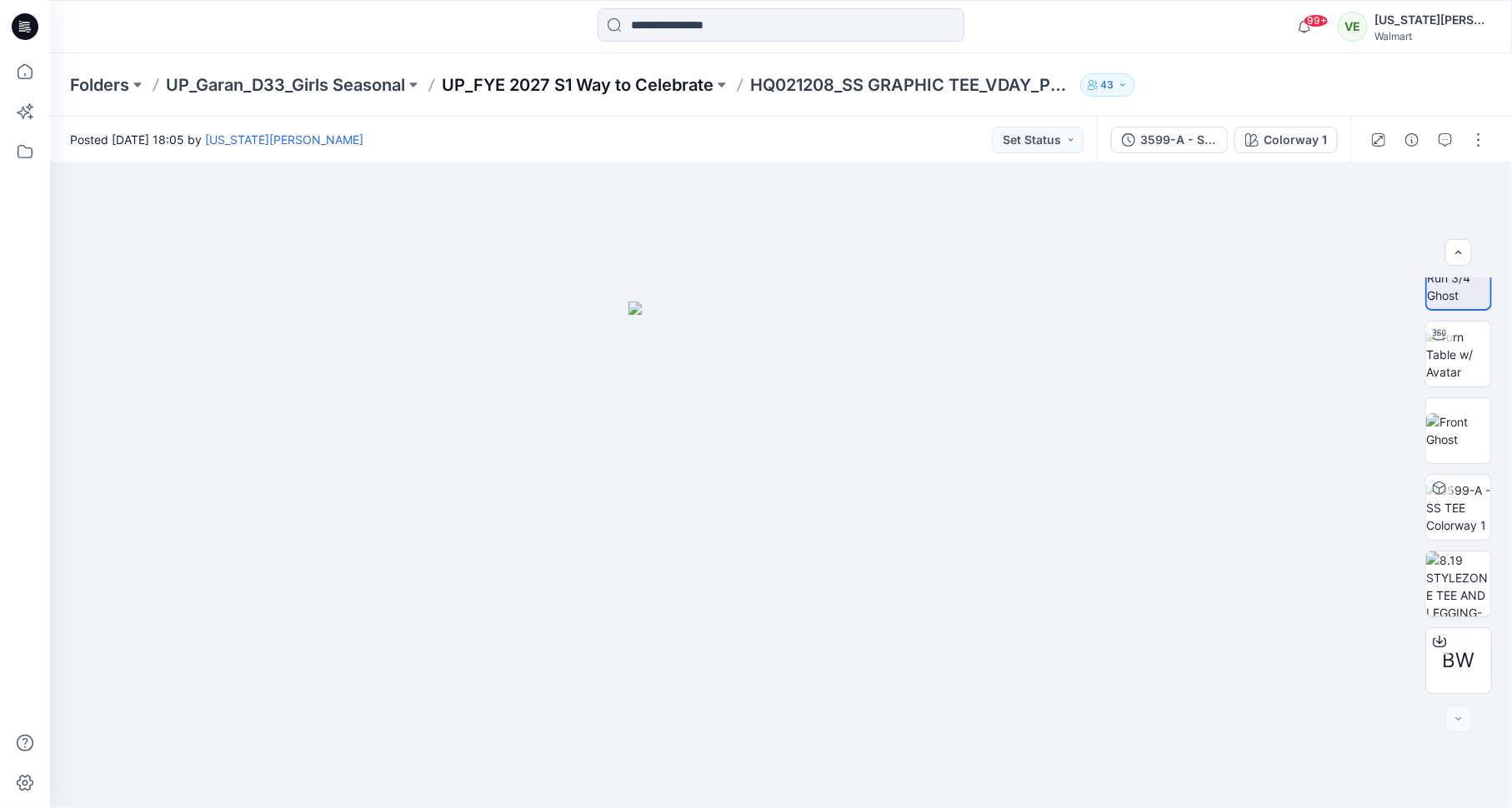
click at [673, 90] on p "UP_FYE 2027 S1 Way to Celebrate" at bounding box center [577, 85] width 272 height 23
